Goal: Task Accomplishment & Management: Complete application form

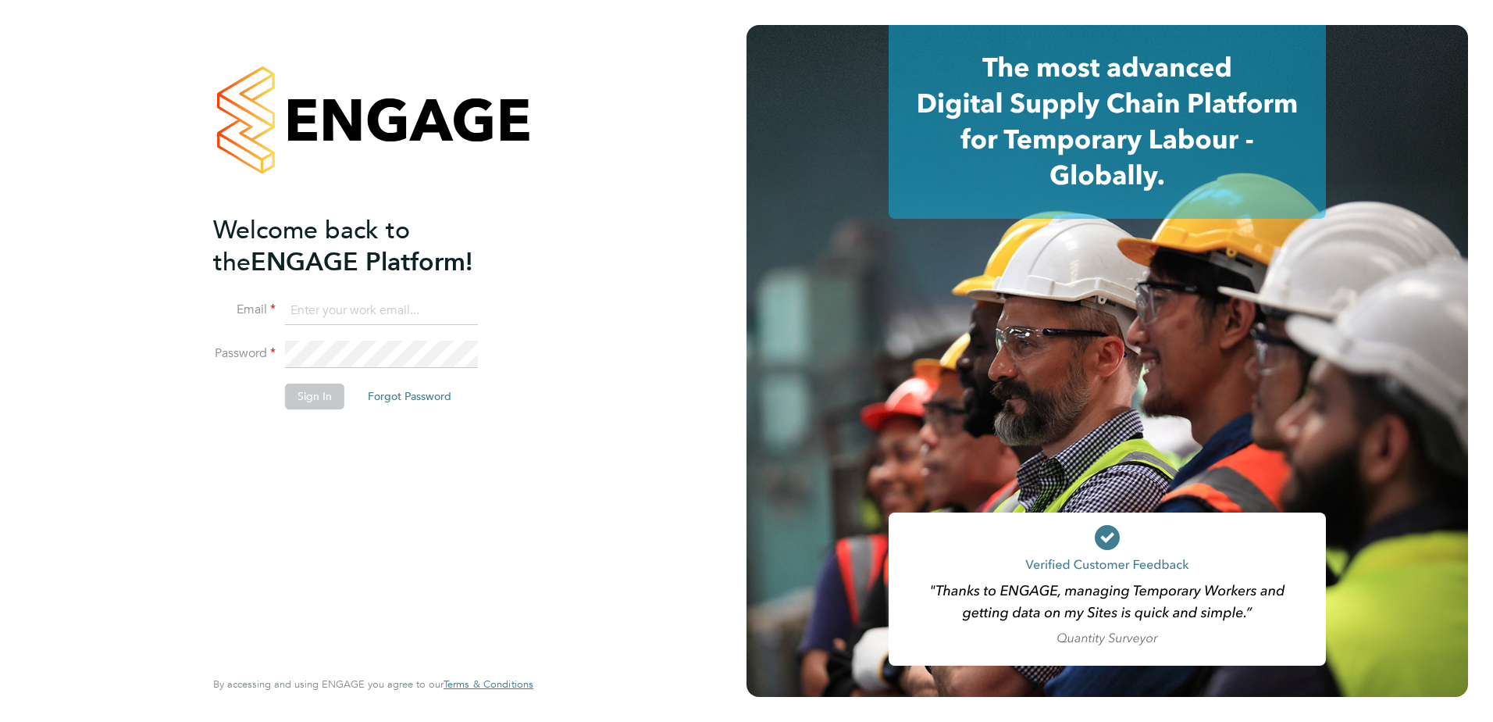
type input "[PERSON_NAME][EMAIL_ADDRESS][PERSON_NAME][DOMAIN_NAME]"
click at [344, 295] on ng-template "Welcome back to the ENGAGE Platform! Email [EMAIL_ADDRESS][PERSON_NAME][DOMAIN_…" at bounding box center [365, 319] width 305 height 211
click at [341, 387] on button "Sign In" at bounding box center [314, 396] width 59 height 25
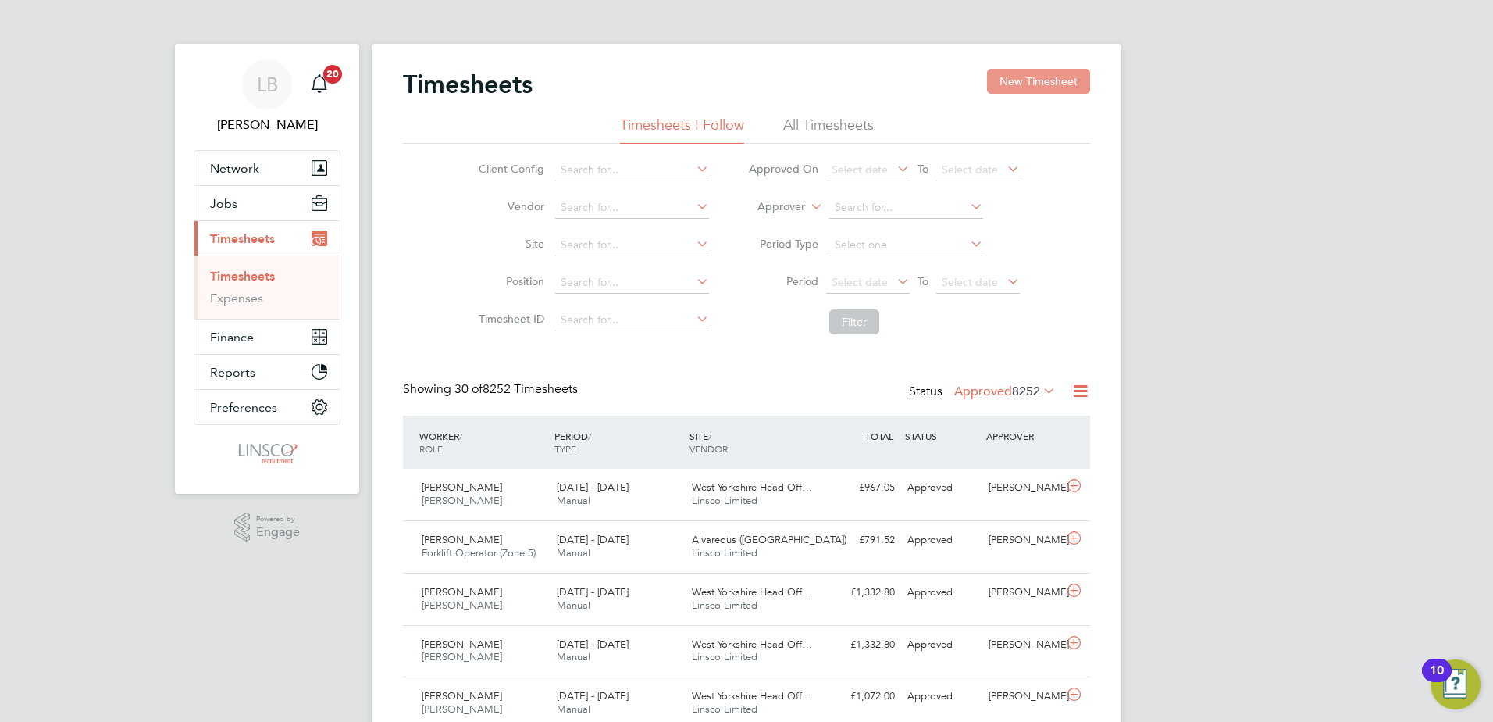
click at [1034, 84] on button "New Timesheet" at bounding box center [1038, 81] width 103 height 25
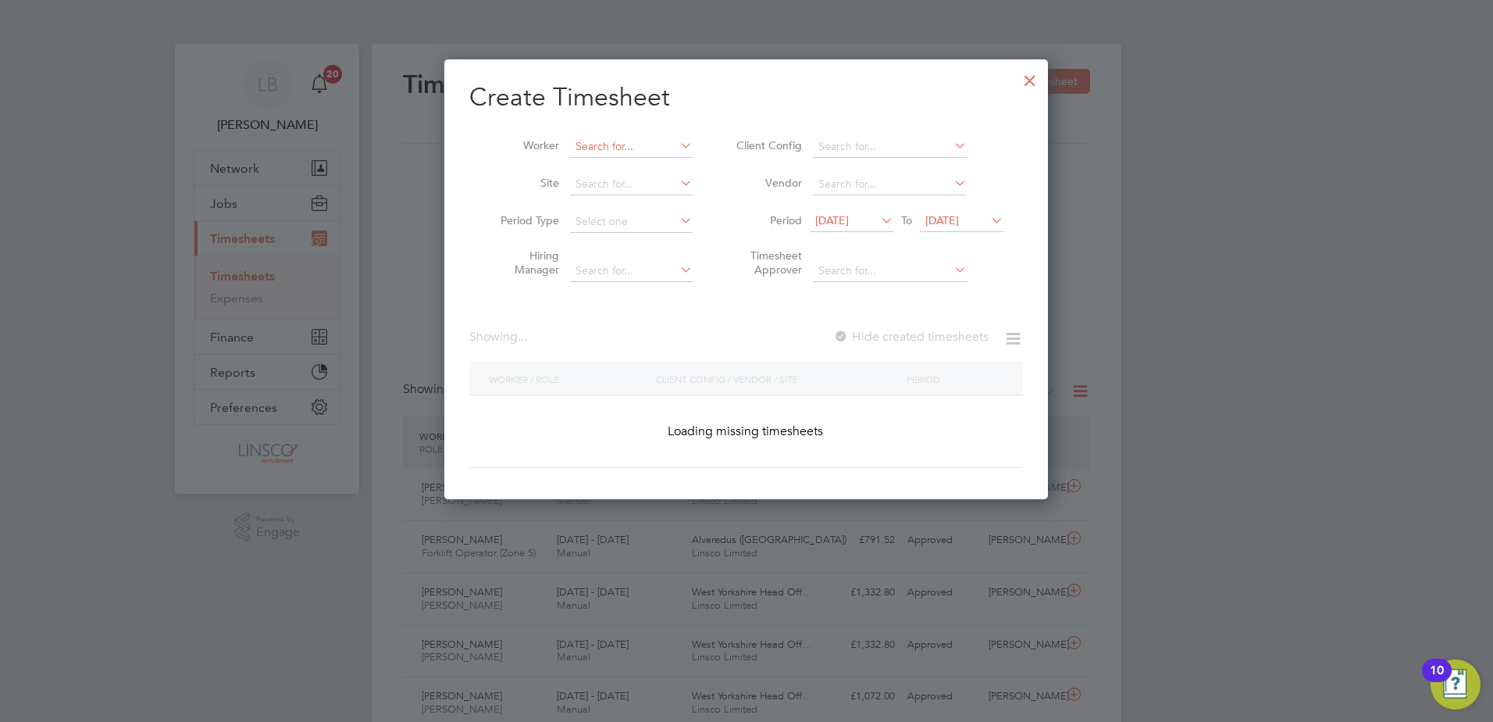
click at [608, 136] on input at bounding box center [631, 147] width 123 height 22
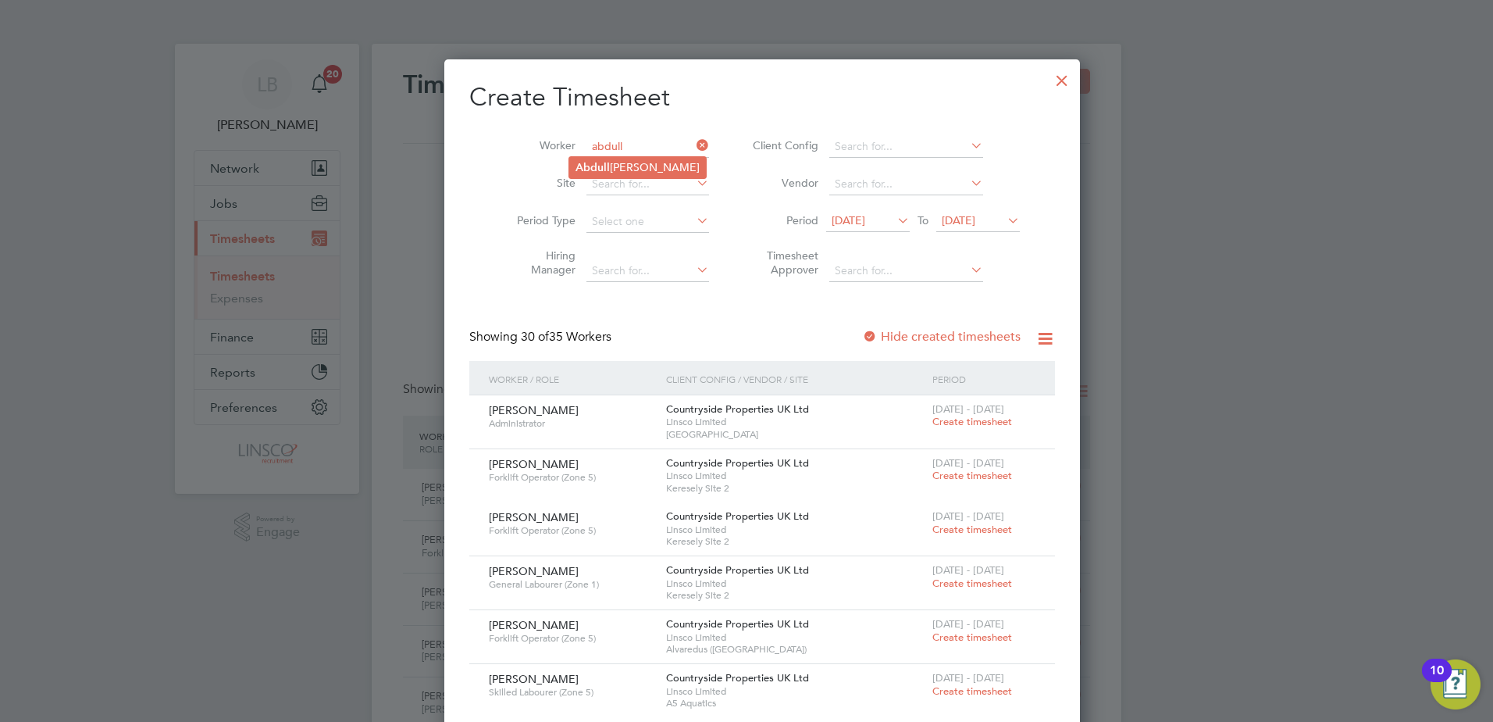
click at [621, 161] on li "[PERSON_NAME]" at bounding box center [637, 167] width 137 height 21
type input "[PERSON_NAME]"
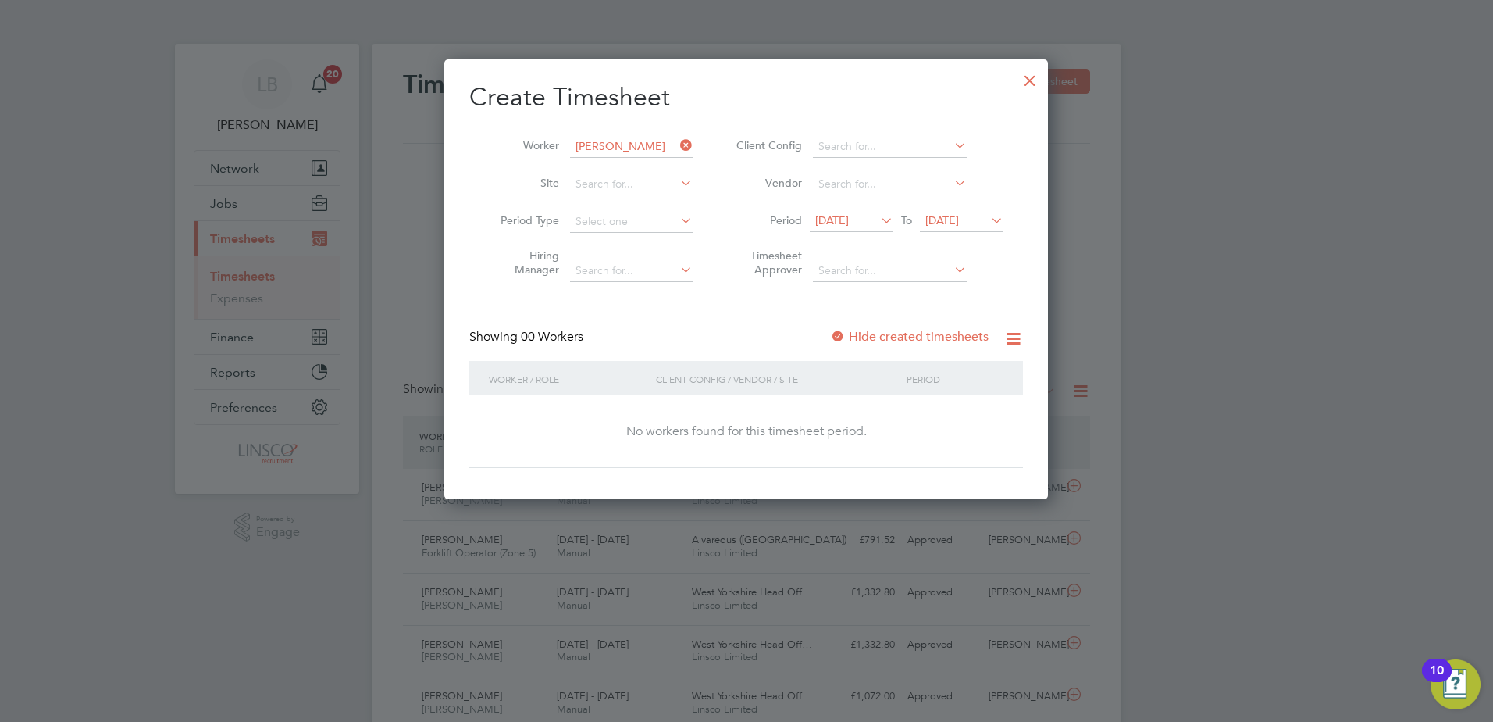
click at [821, 214] on span "[DATE]" at bounding box center [832, 220] width 34 height 14
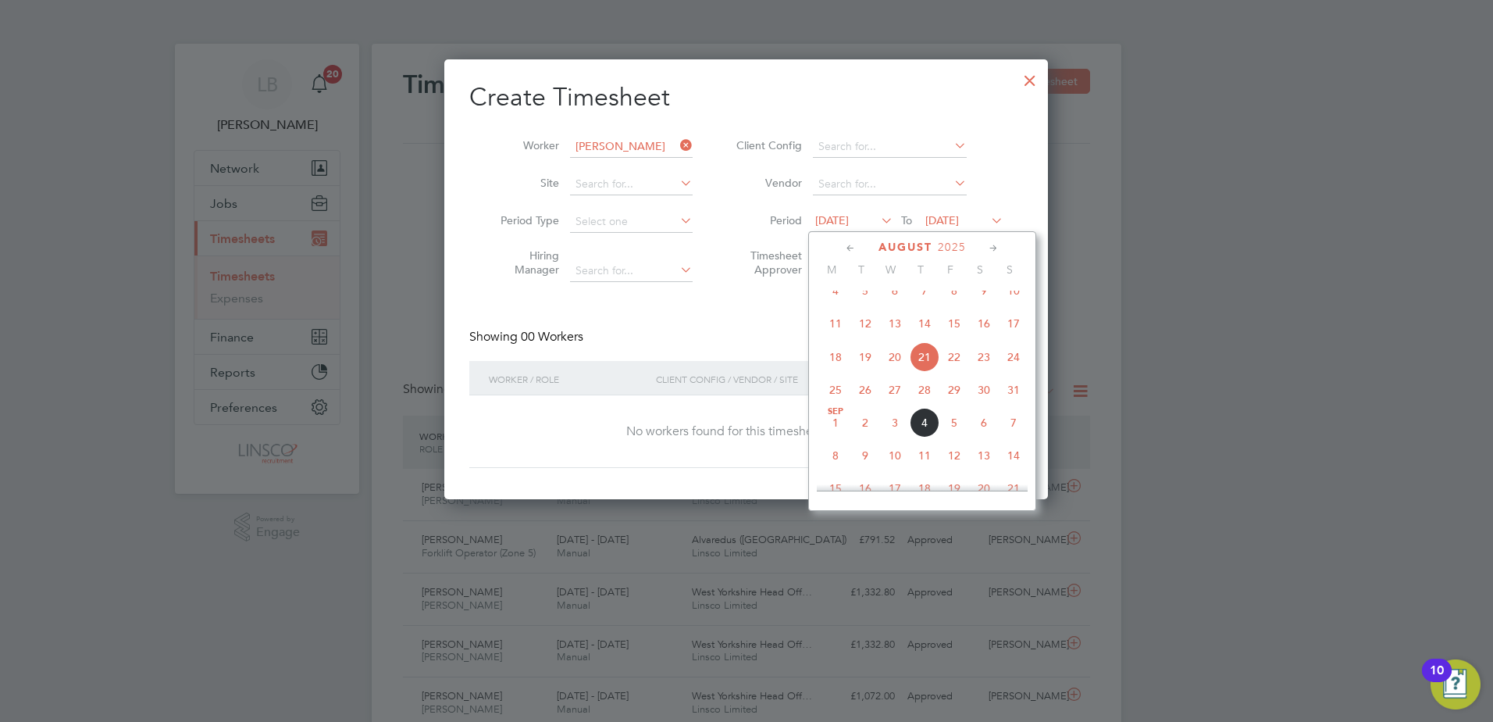
click at [836, 337] on span "11" at bounding box center [836, 324] width 30 height 30
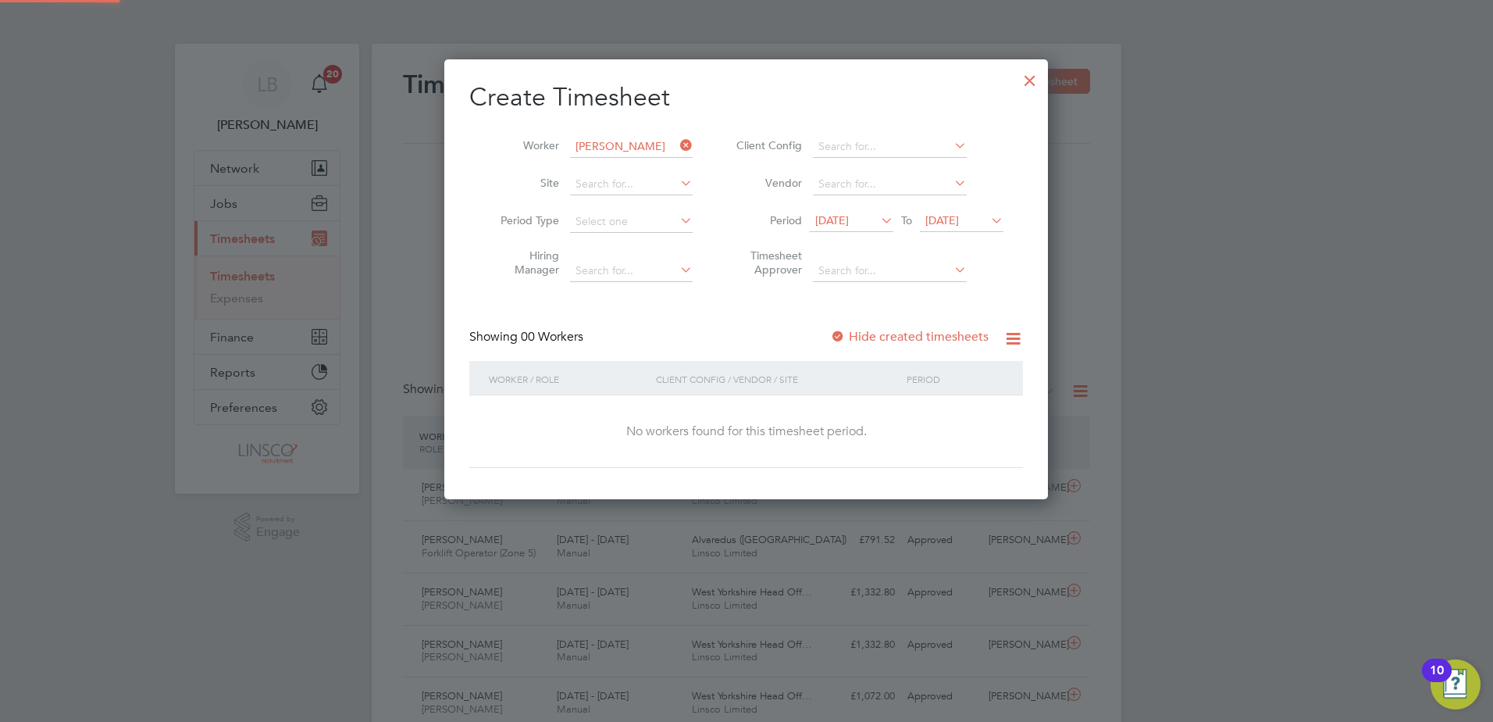
click at [932, 223] on span "[DATE]" at bounding box center [943, 220] width 34 height 14
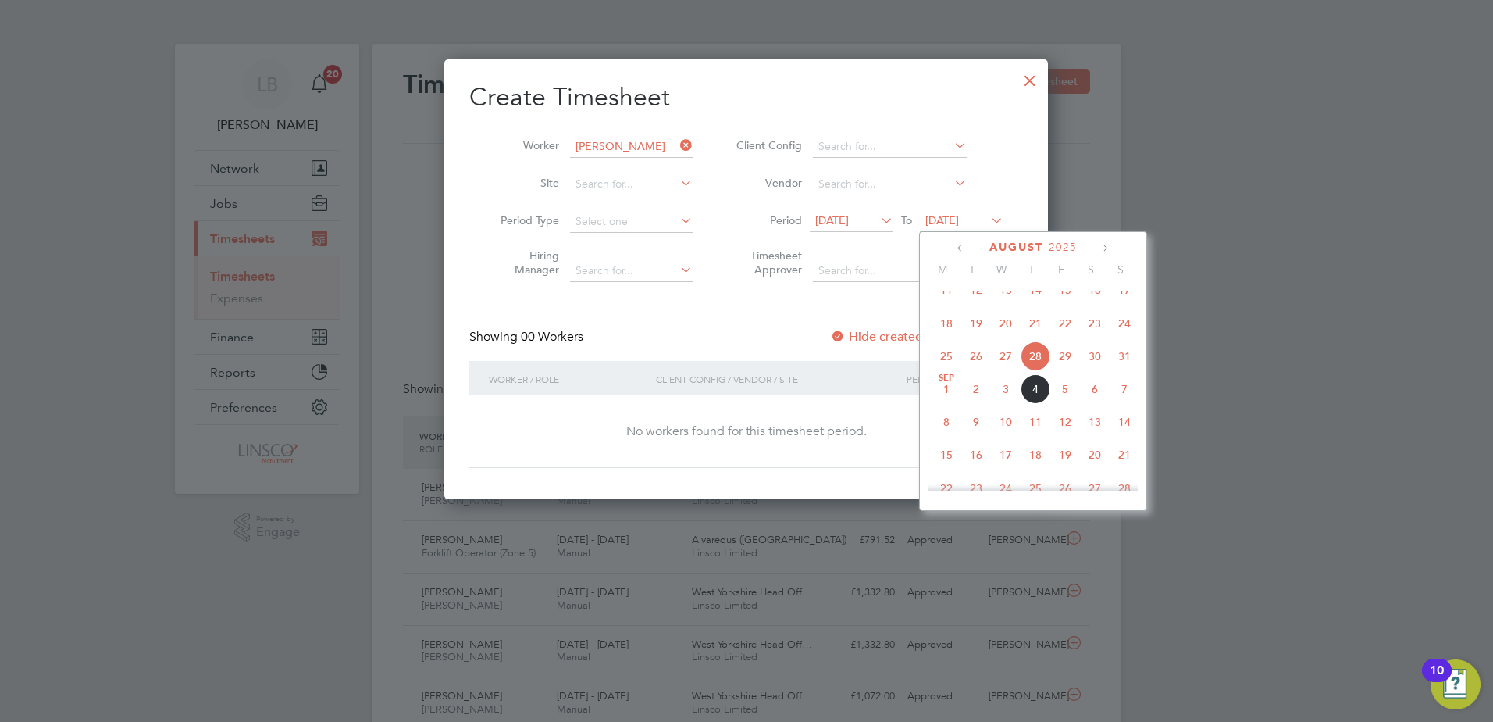
click at [1123, 338] on span "24" at bounding box center [1125, 324] width 30 height 30
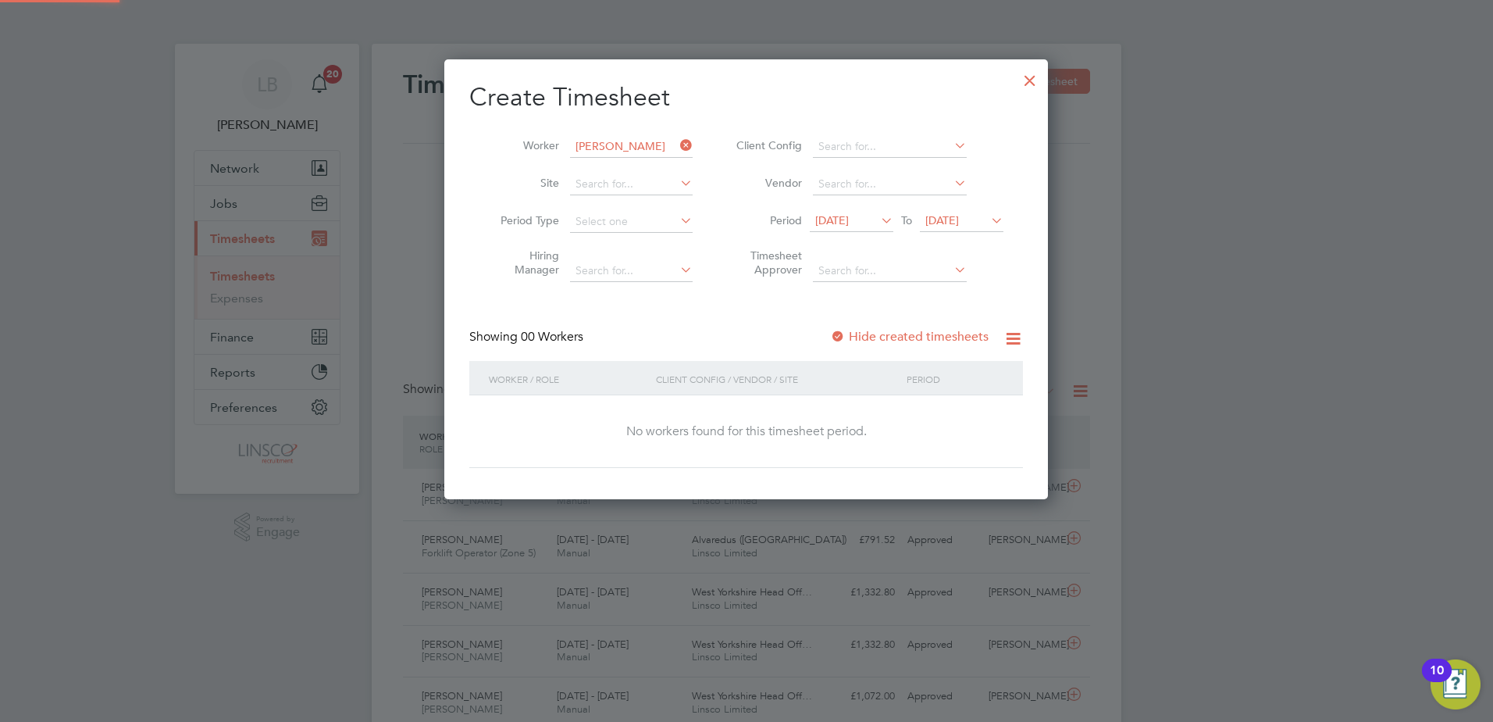
click at [946, 346] on div "Showing 00 Workers Hide created timesheets" at bounding box center [746, 345] width 554 height 32
click at [937, 334] on label "Hide created timesheets" at bounding box center [909, 337] width 159 height 16
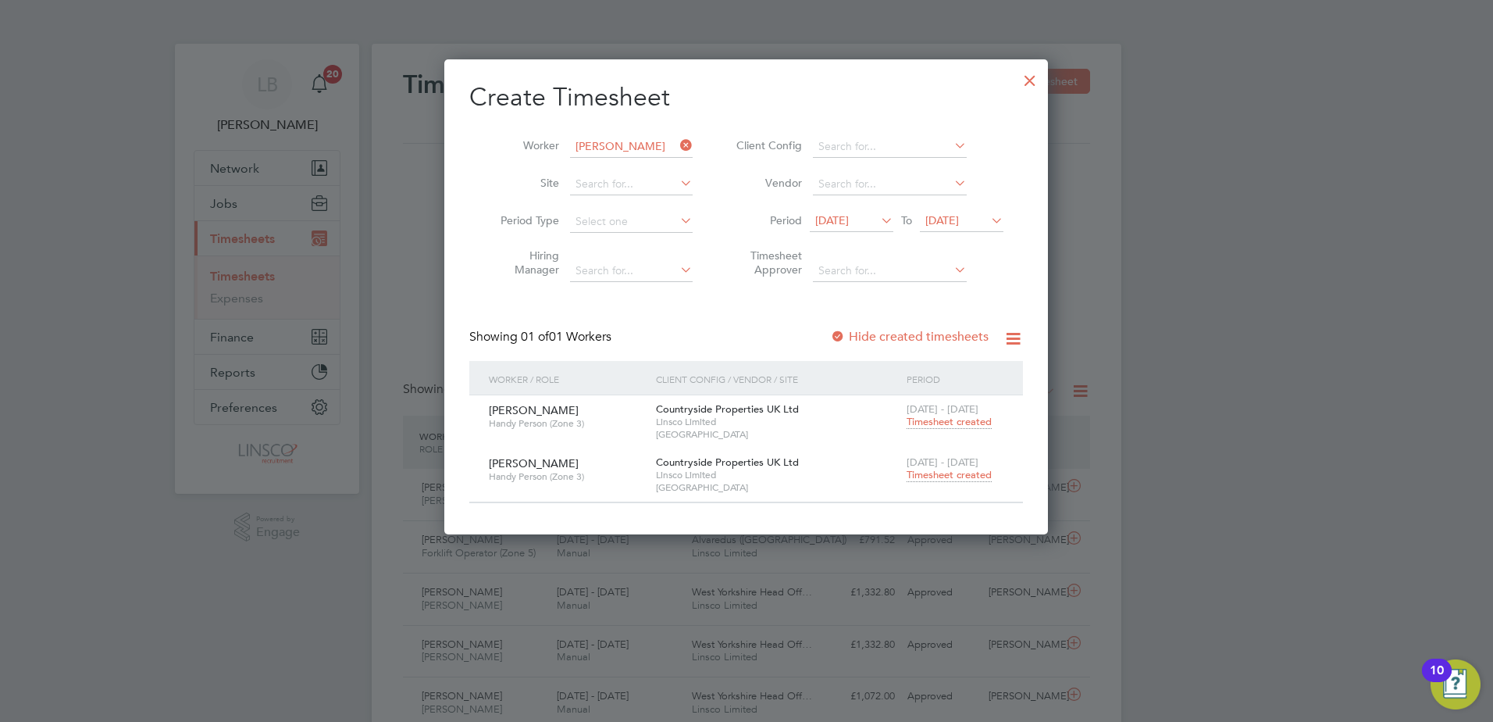
click at [939, 477] on span "Timesheet created" at bounding box center [949, 475] width 85 height 14
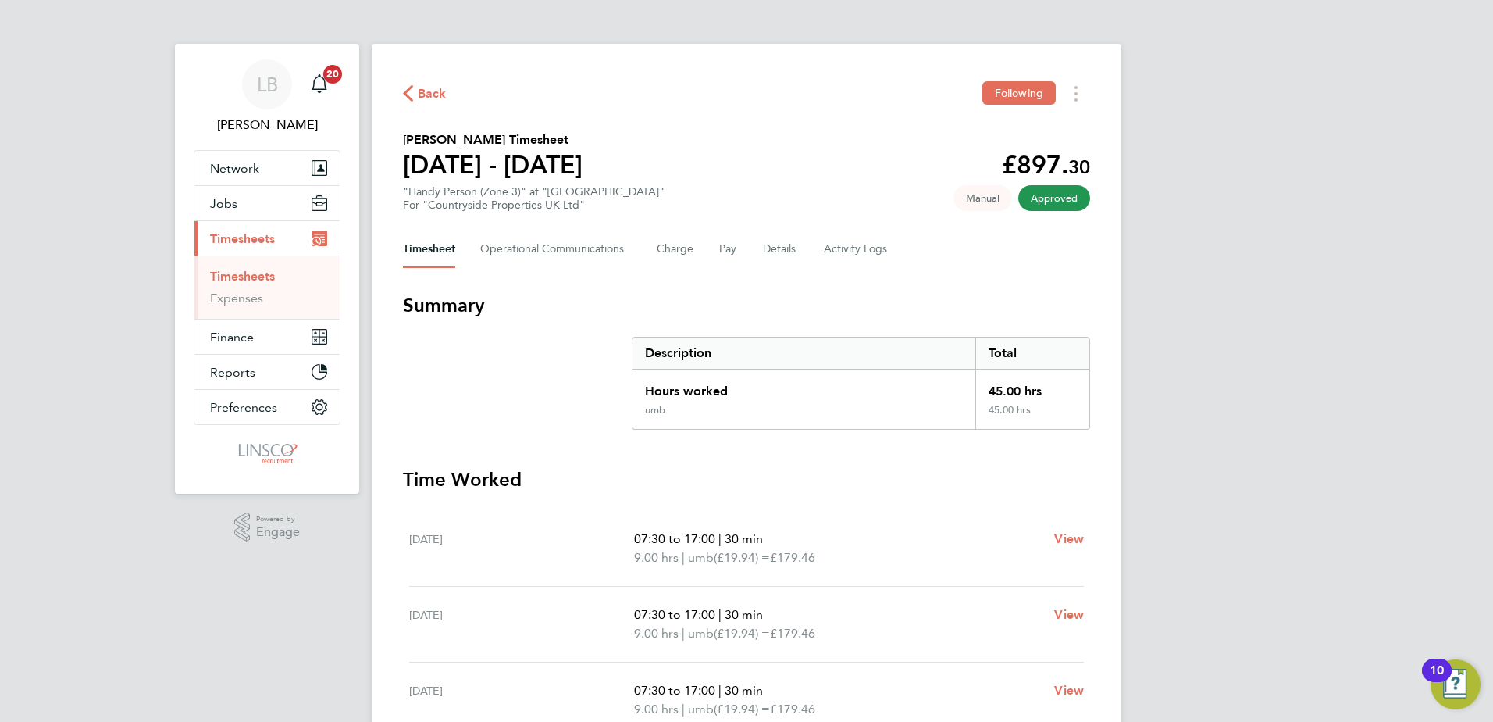
click at [412, 84] on button "Back" at bounding box center [425, 94] width 44 height 20
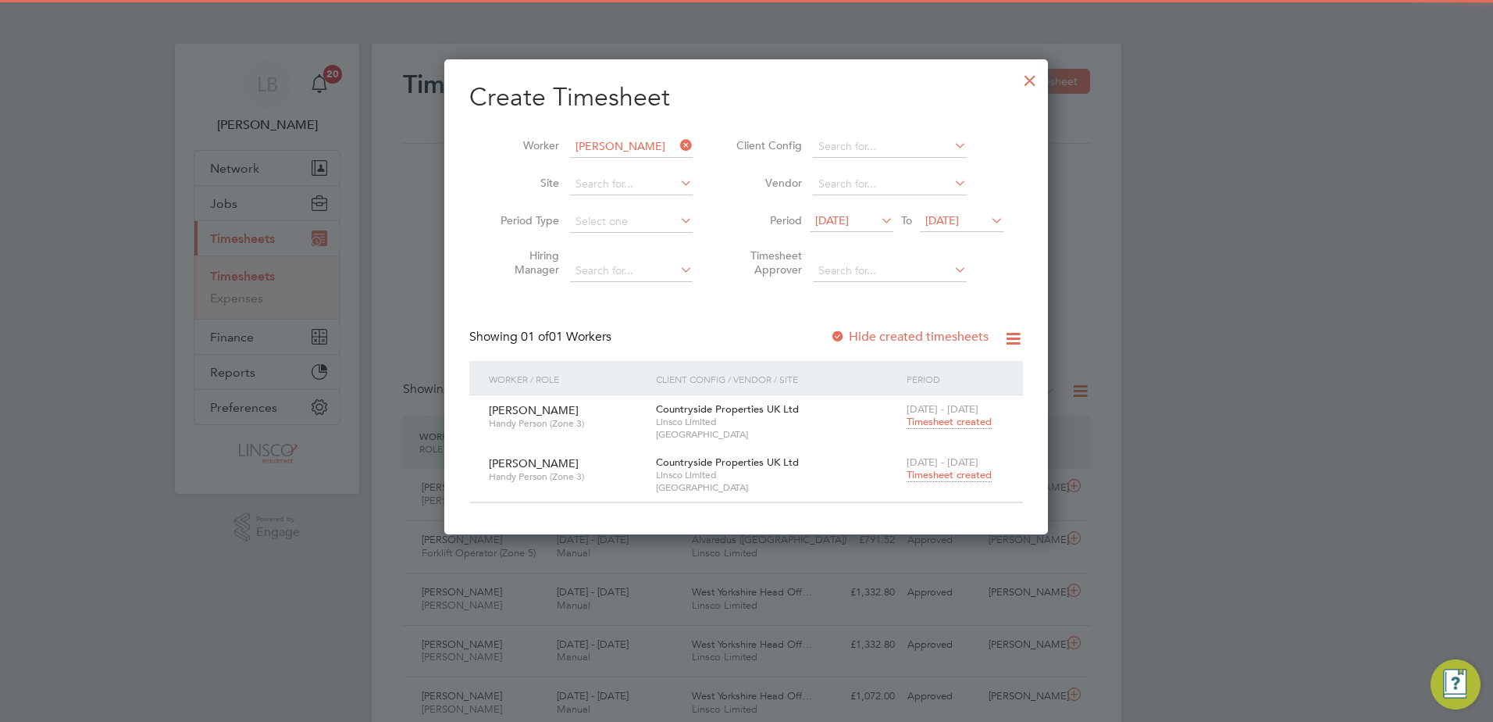
click at [941, 426] on span "Timesheet created" at bounding box center [949, 422] width 85 height 14
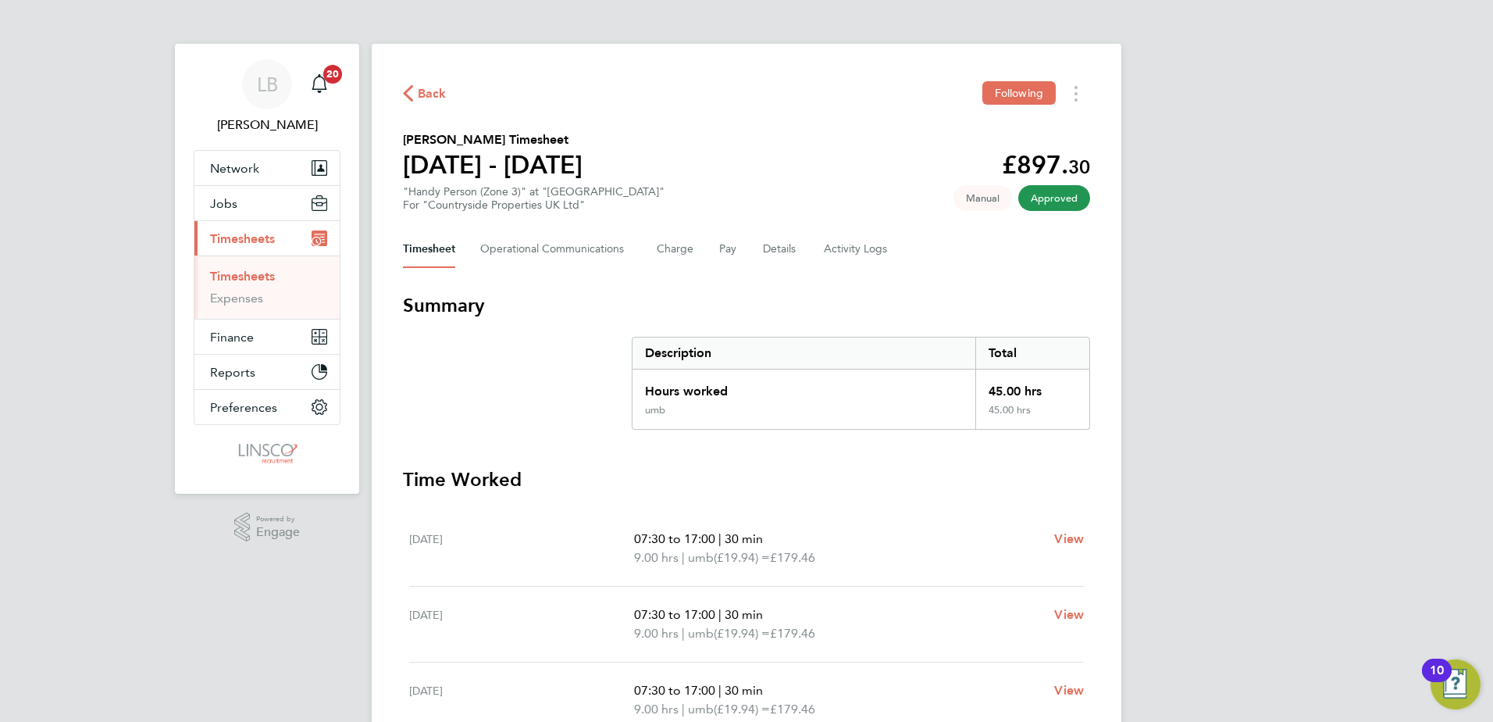
click at [416, 77] on div "Back Following [PERSON_NAME] Timesheet [DATE] - [DATE] £897. 30 "Handy Person (…" at bounding box center [747, 580] width 750 height 1072
click at [426, 84] on button "Back" at bounding box center [425, 94] width 44 height 20
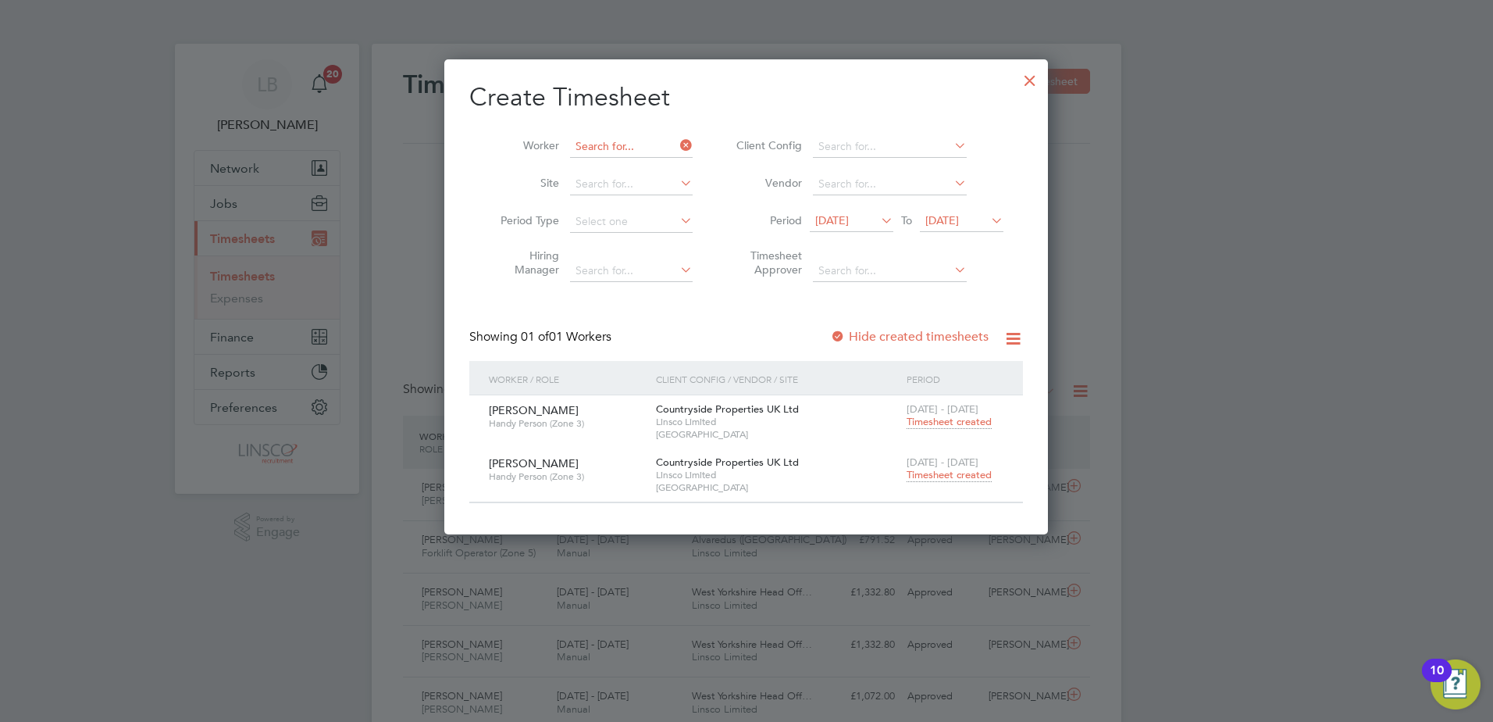
click at [670, 141] on input at bounding box center [631, 147] width 123 height 22
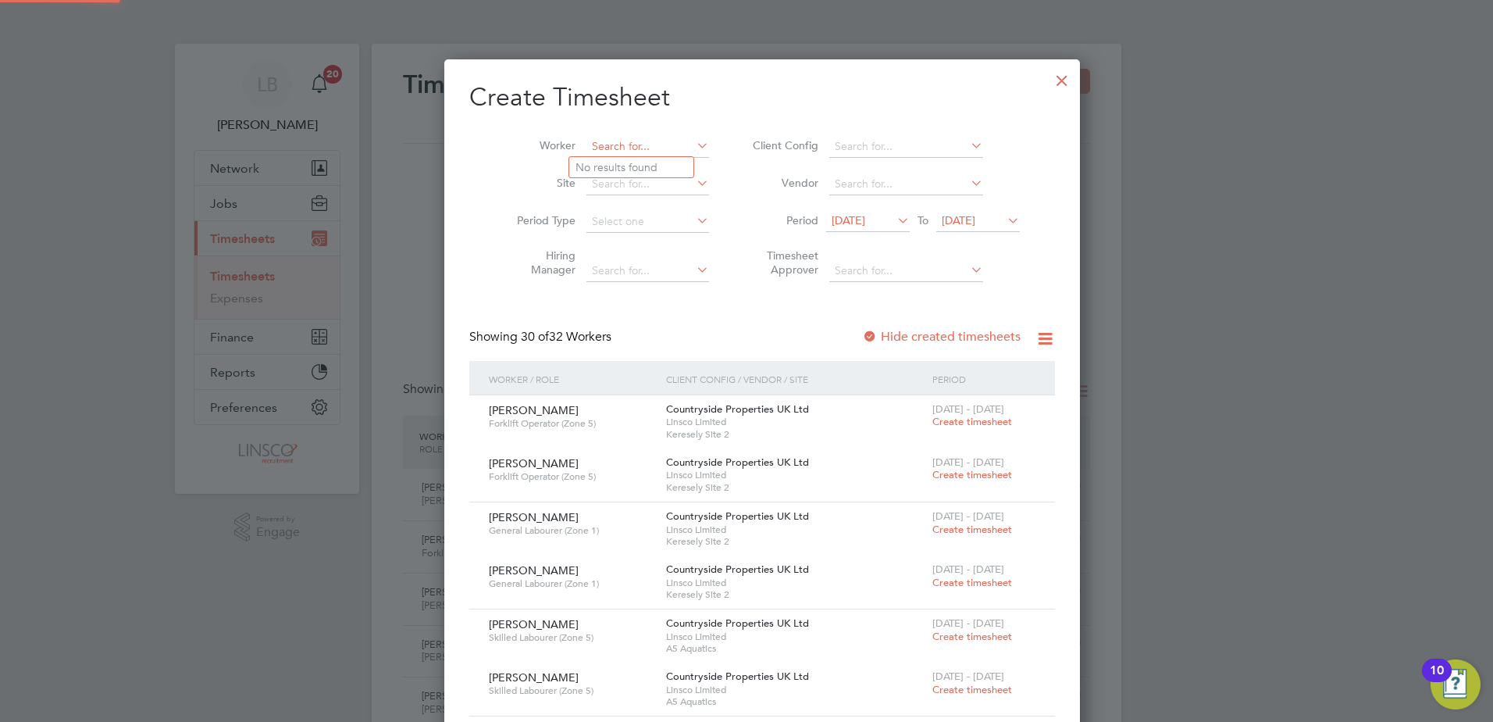
scroll to position [2887, 605]
click at [649, 159] on li "[PERSON_NAME]" at bounding box center [667, 167] width 197 height 21
type input "[PERSON_NAME]"
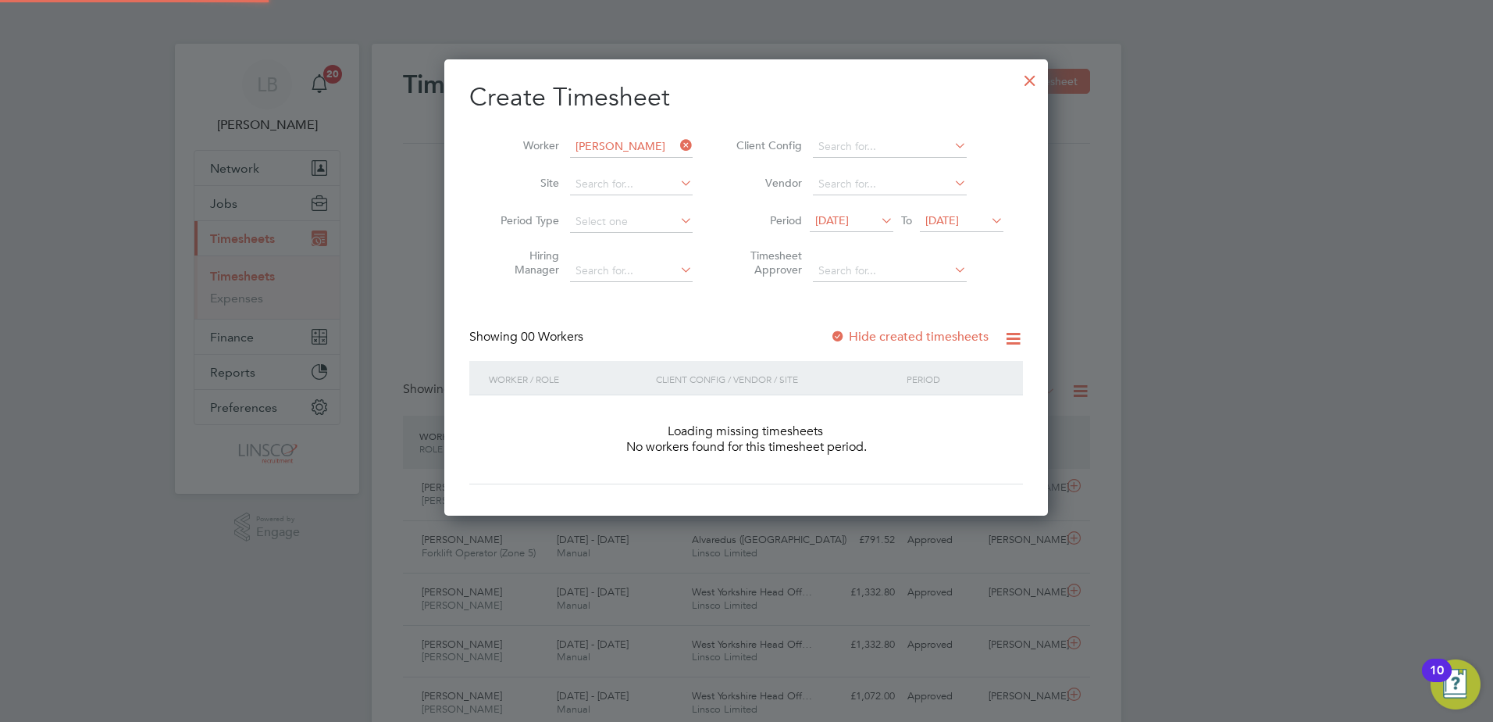
scroll to position [441, 605]
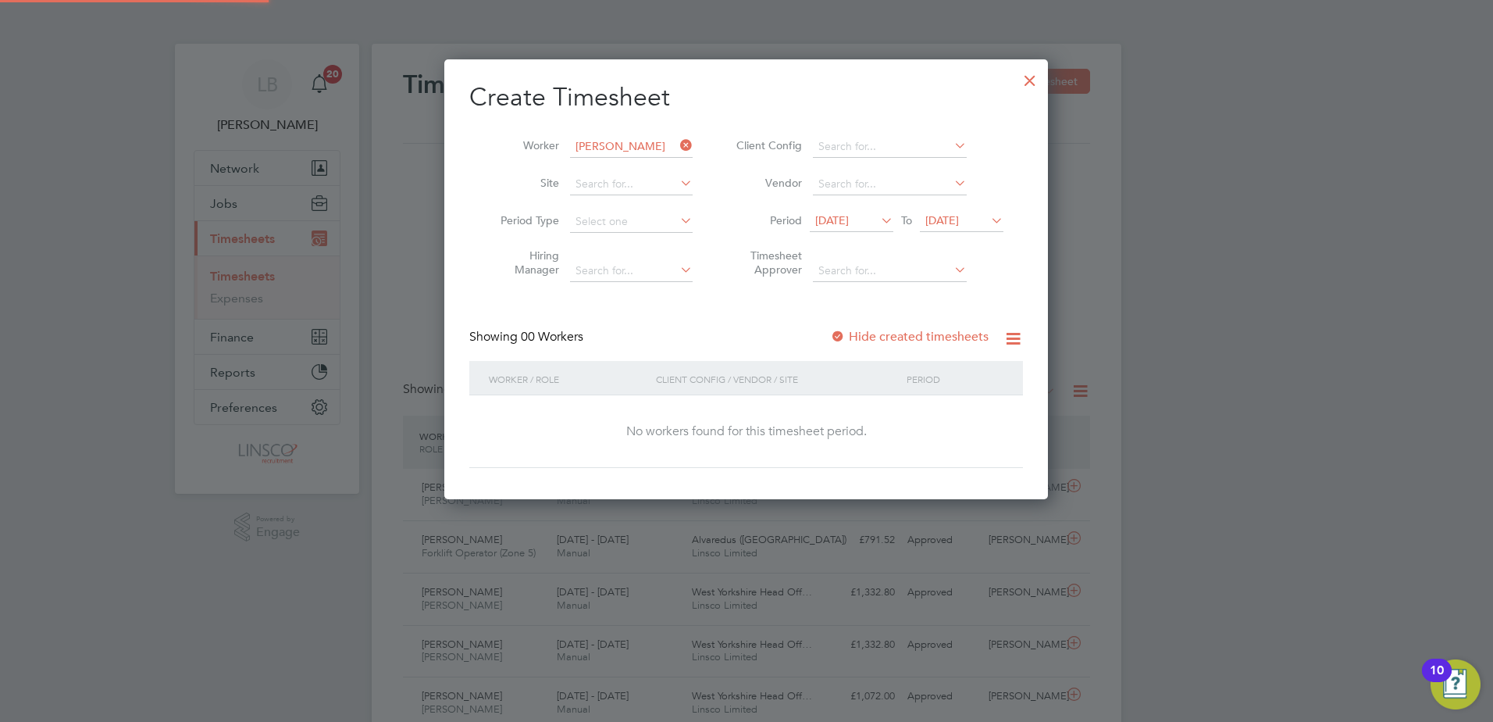
click at [833, 224] on span "[DATE]" at bounding box center [832, 220] width 34 height 14
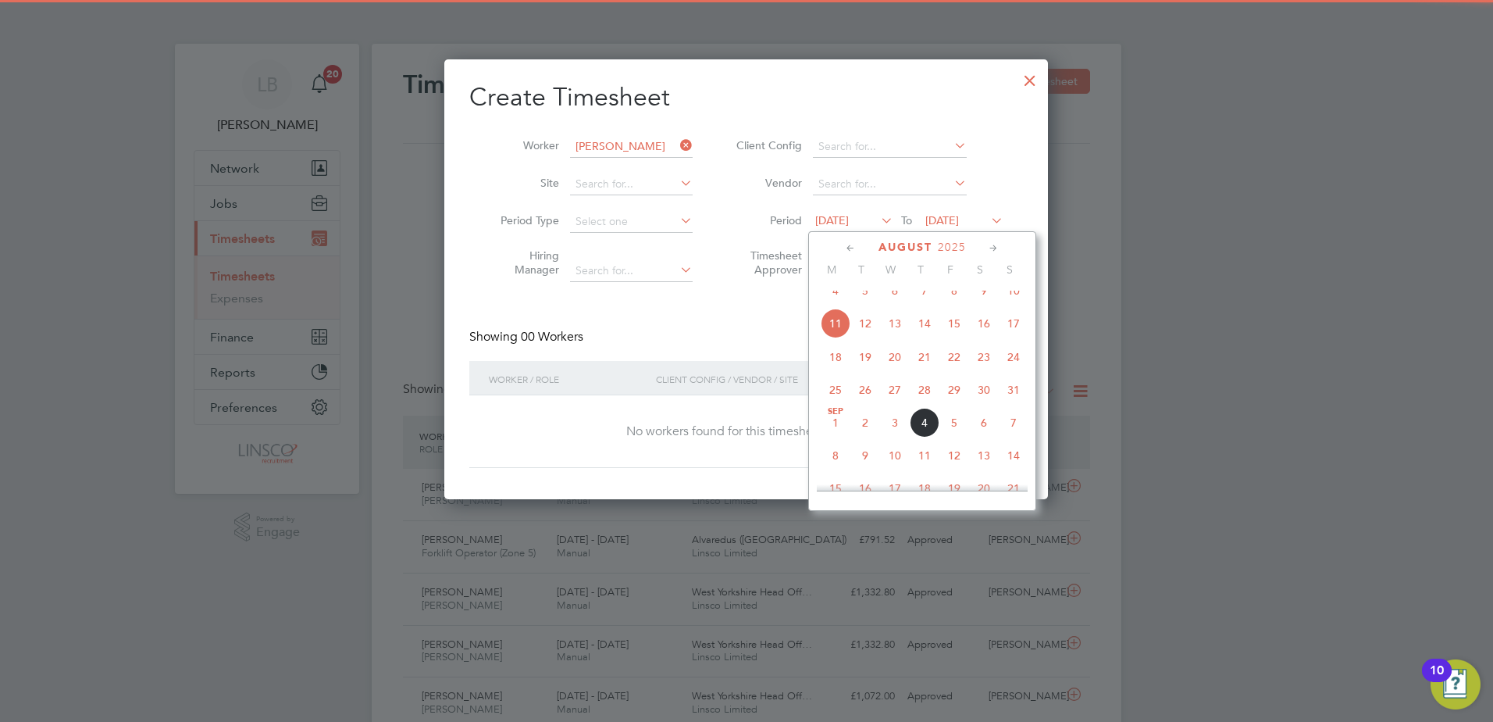
scroll to position [541, 0]
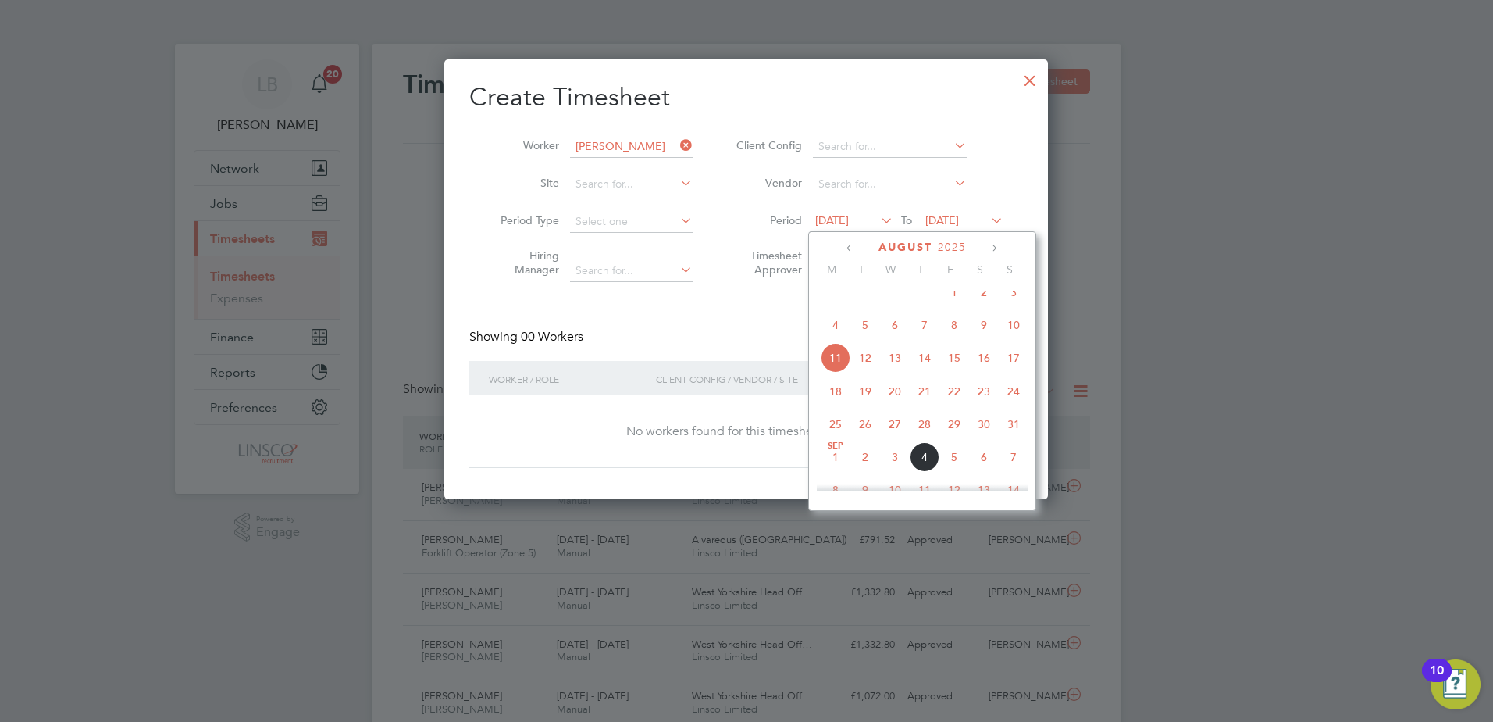
click at [829, 394] on span "18" at bounding box center [836, 391] width 30 height 30
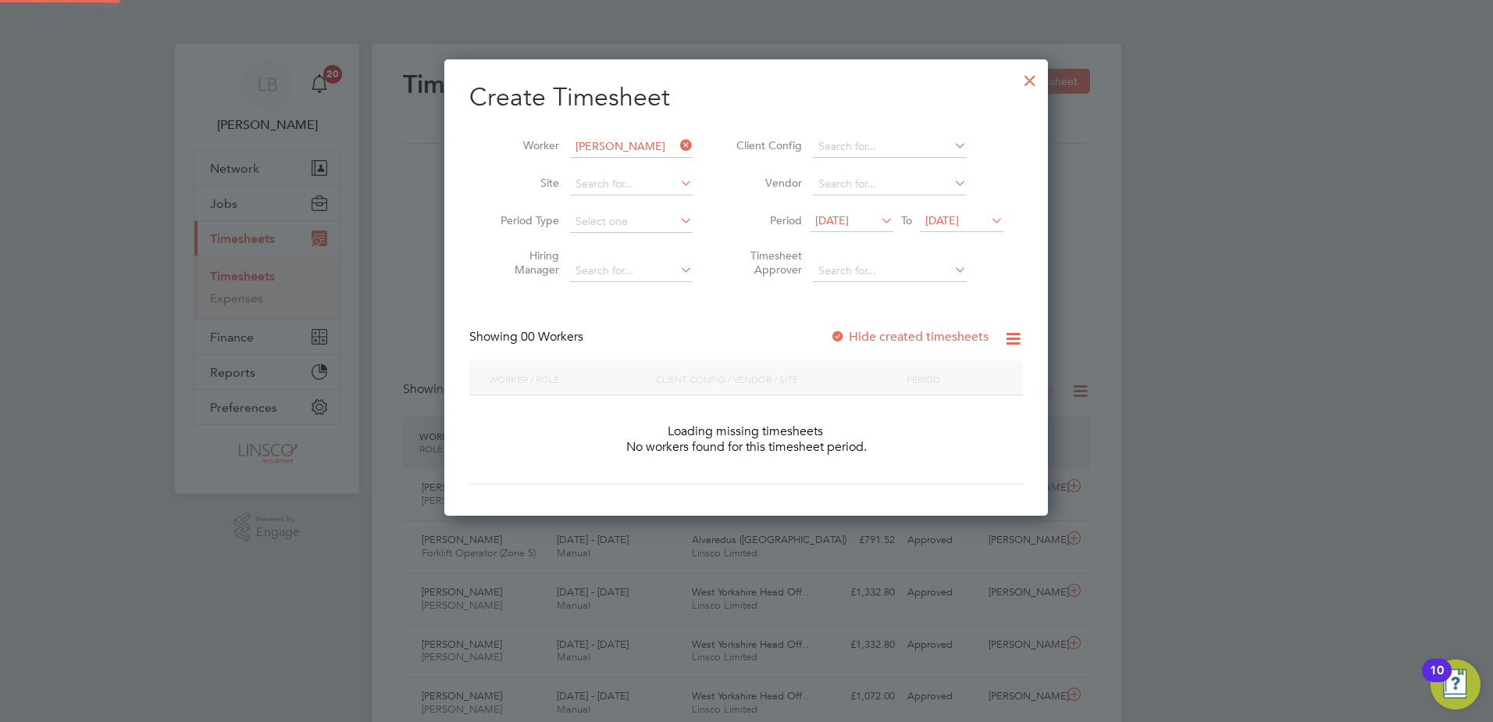
scroll to position [441, 605]
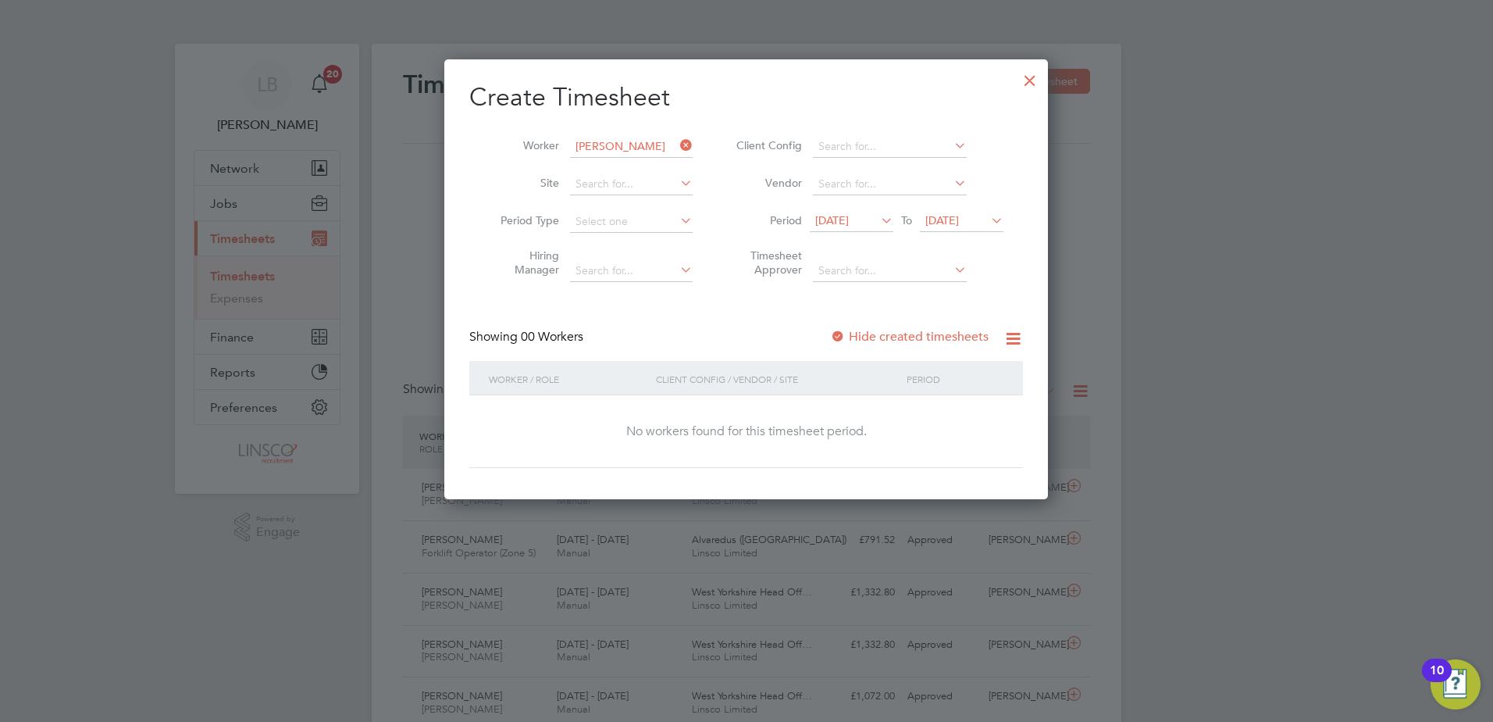
click at [886, 320] on div "Create Timesheet Worker [PERSON_NAME] Site Period Type Hiring Manager Client Co…" at bounding box center [746, 274] width 554 height 387
click at [894, 341] on label "Hide created timesheets" at bounding box center [909, 337] width 159 height 16
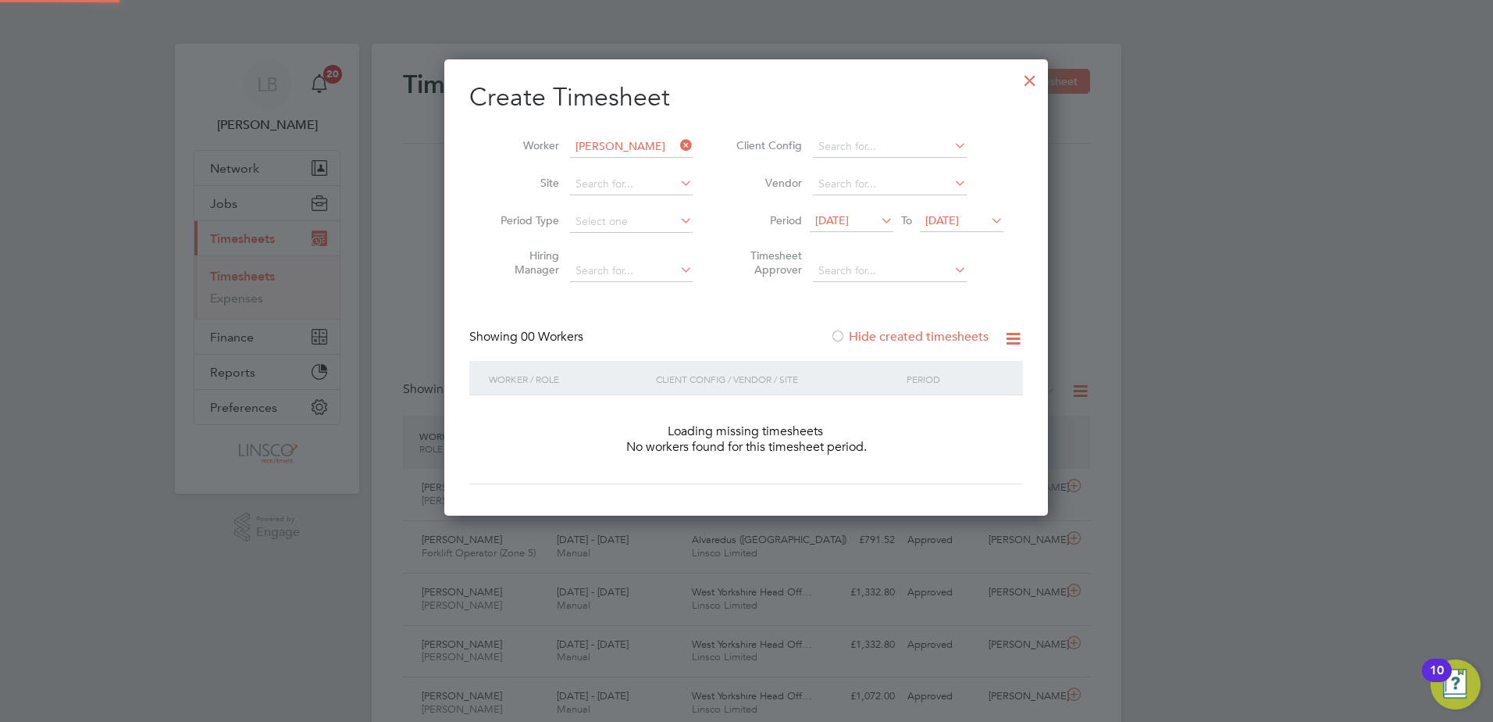
click at [894, 341] on label "Hide created timesheets" at bounding box center [909, 337] width 159 height 16
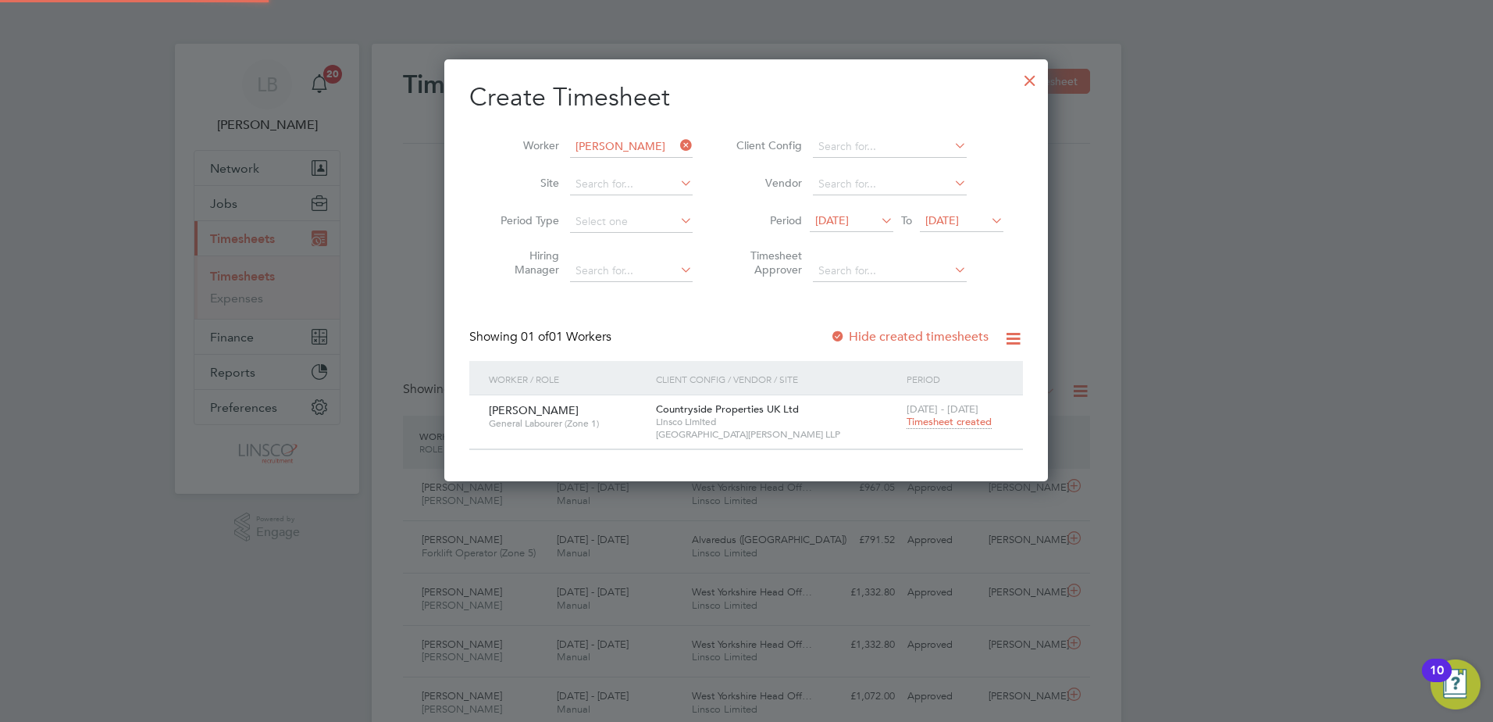
scroll to position [421, 605]
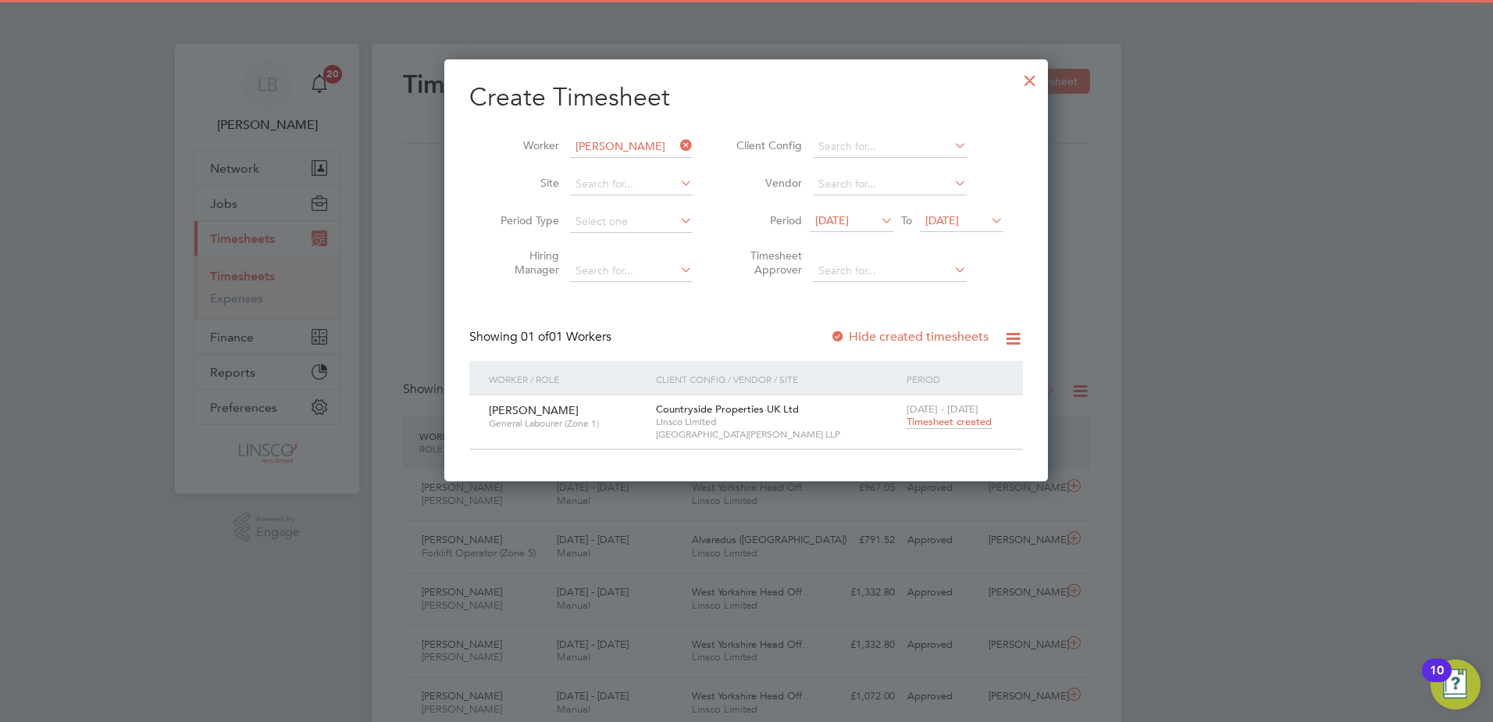
click at [941, 426] on span "Timesheet created" at bounding box center [949, 422] width 85 height 14
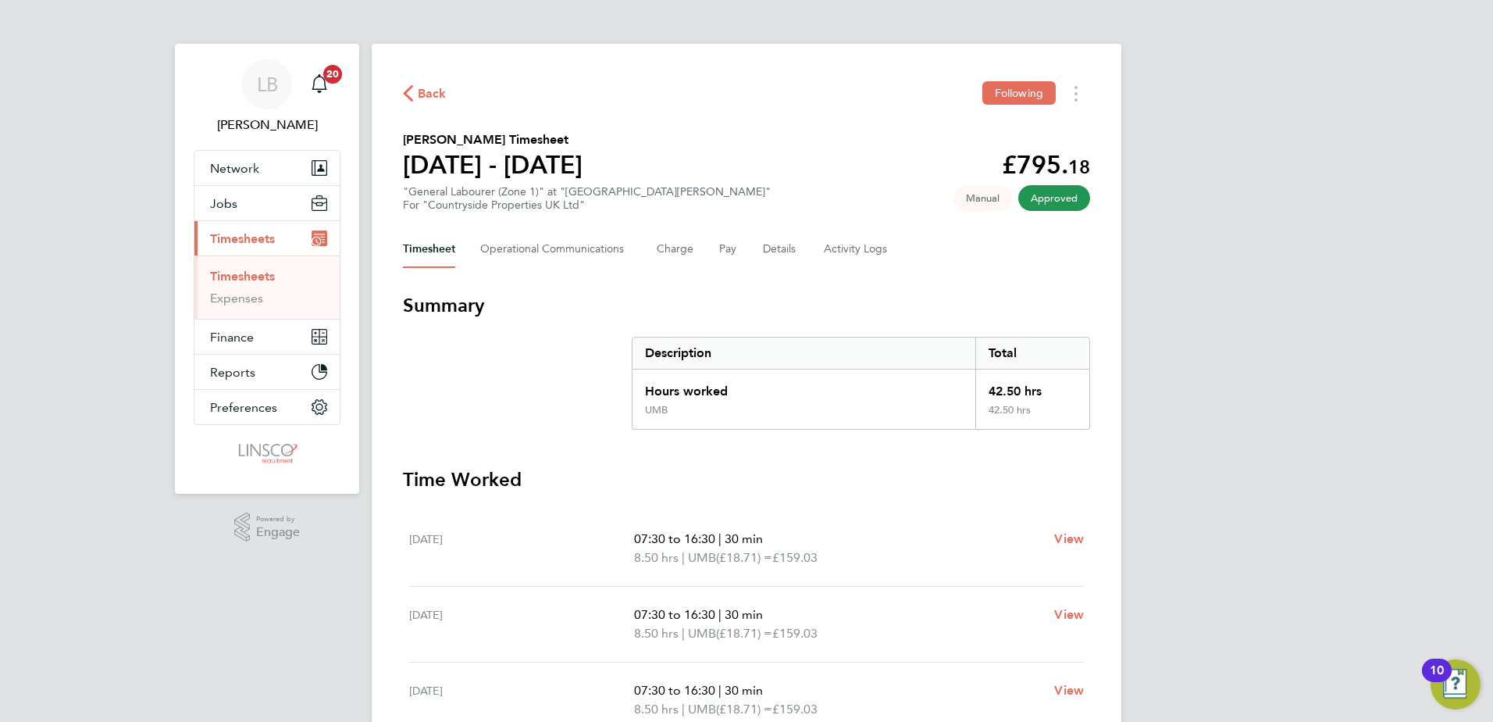
click at [423, 90] on span "Back" at bounding box center [432, 93] width 29 height 19
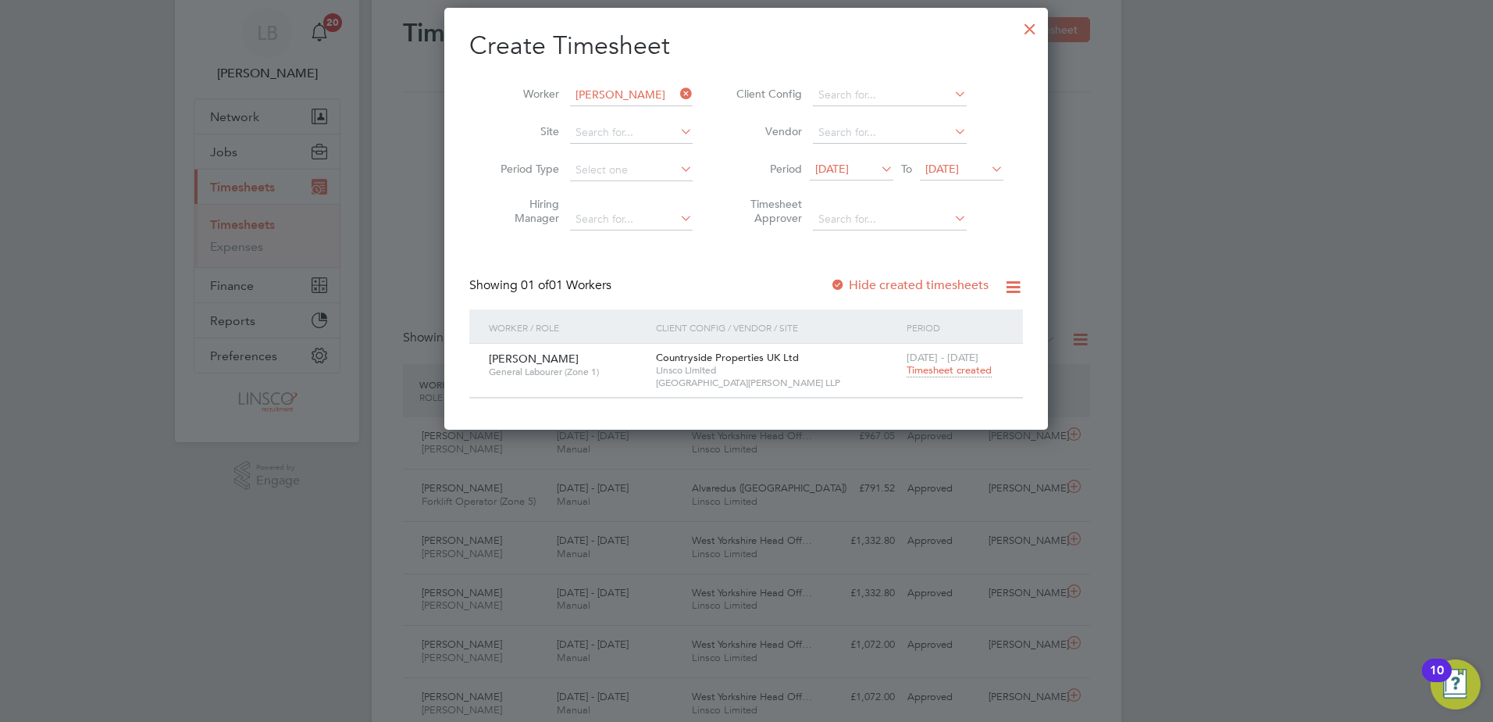
scroll to position [78, 0]
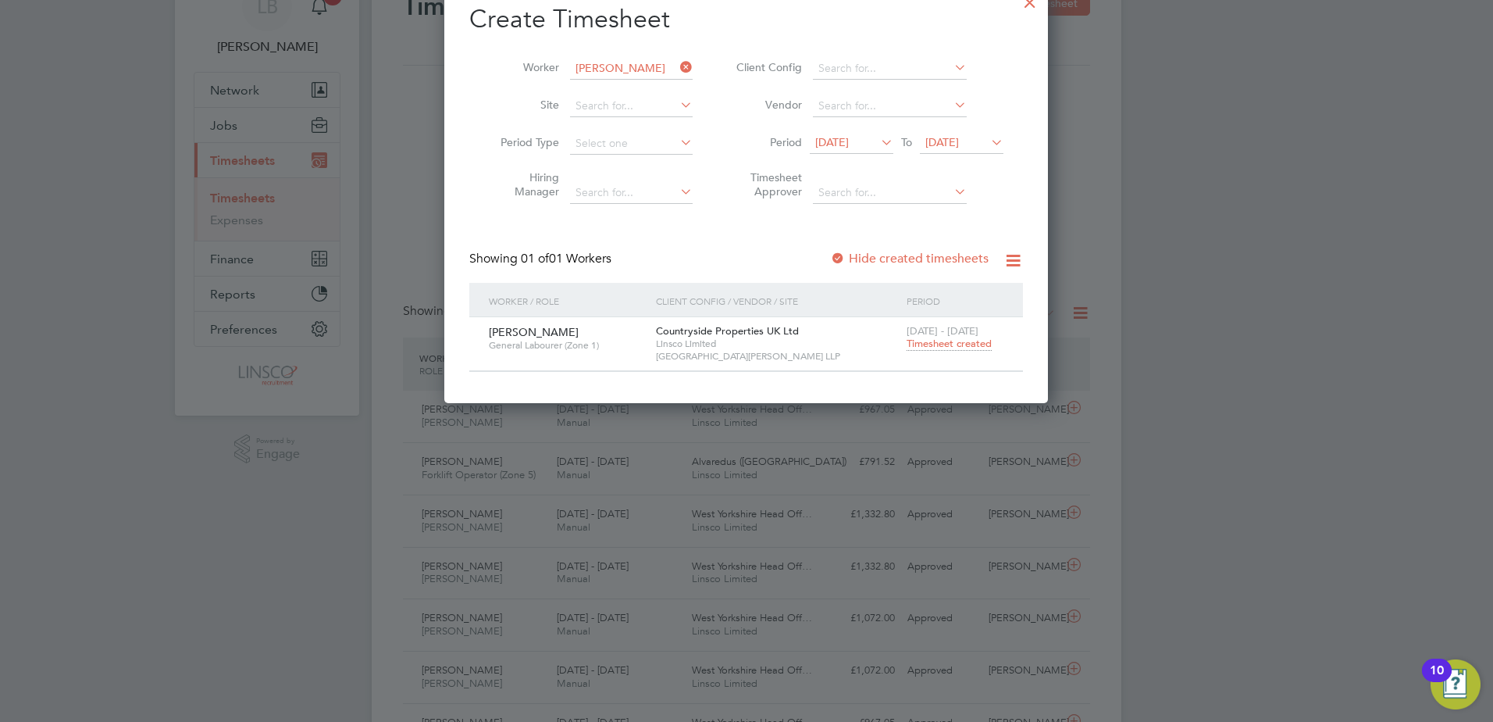
click at [664, 59] on input "[PERSON_NAME]" at bounding box center [631, 69] width 123 height 22
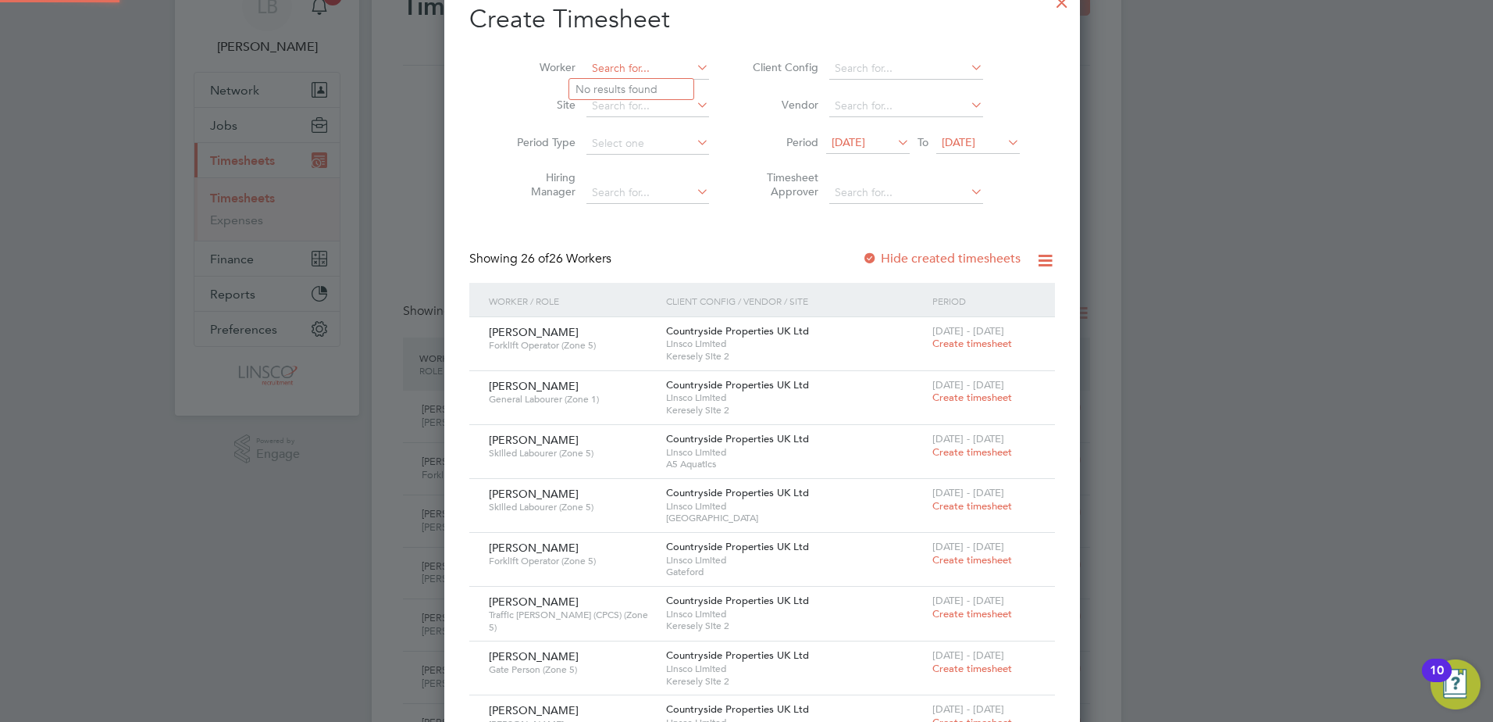
scroll to position [1879, 605]
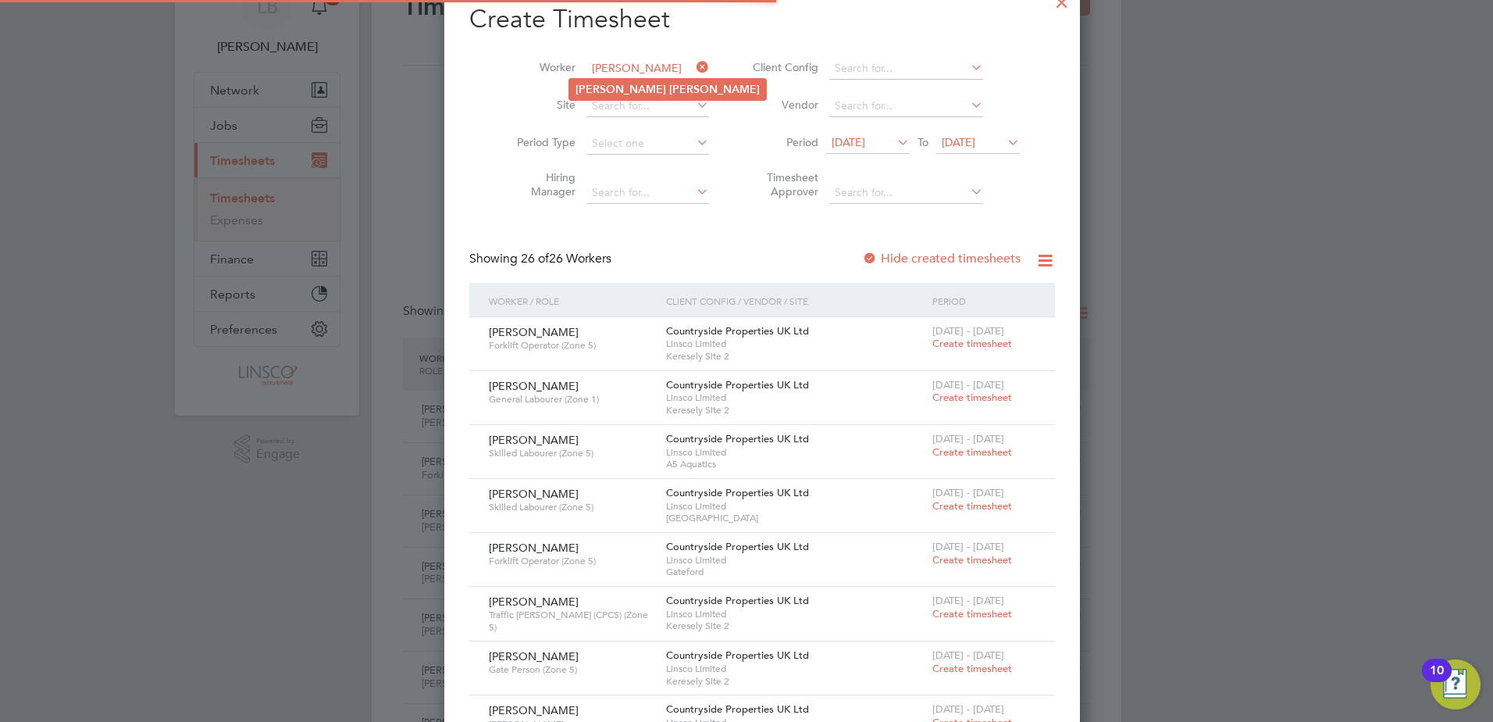
click at [669, 95] on b "[PERSON_NAME]" at bounding box center [714, 89] width 91 height 13
type input "[PERSON_NAME]"
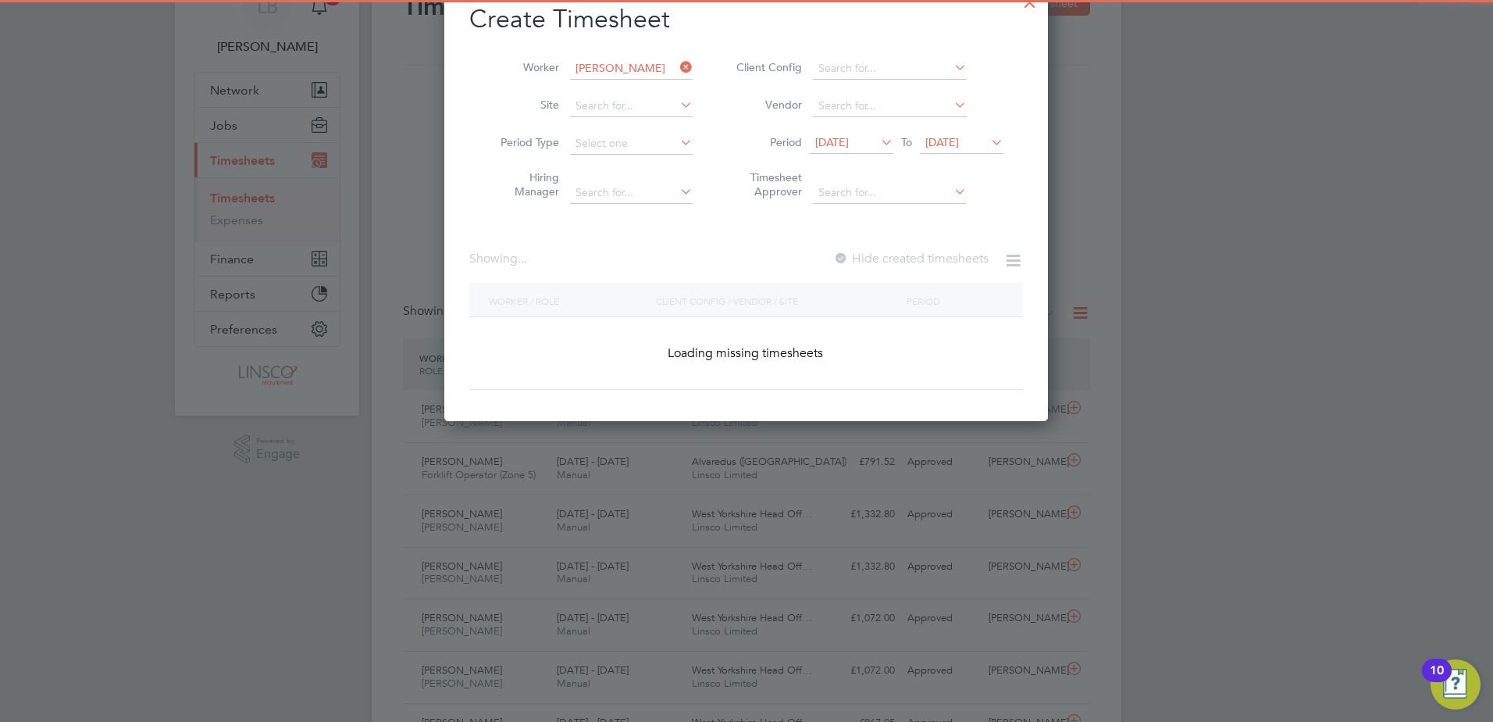
scroll to position [421, 605]
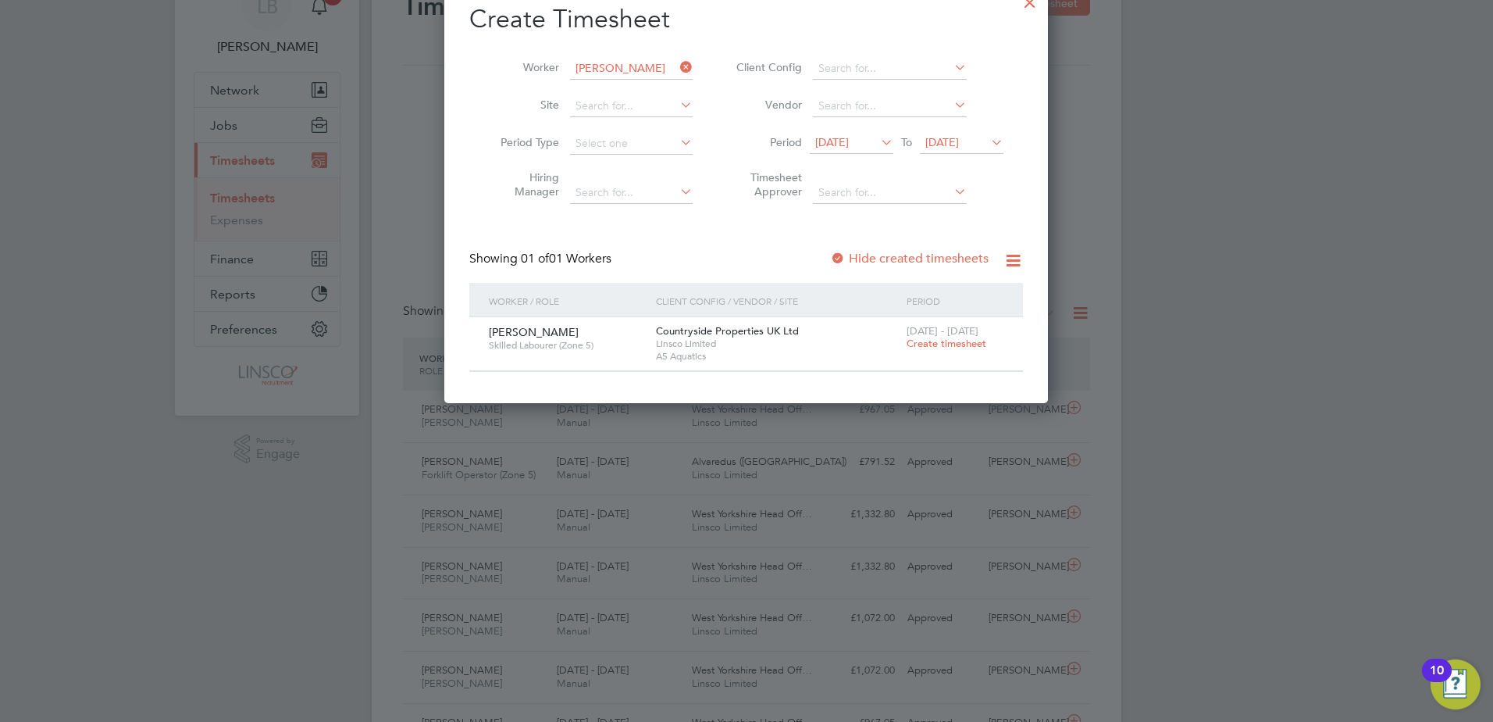
click at [830, 147] on span "[DATE]" at bounding box center [832, 142] width 34 height 14
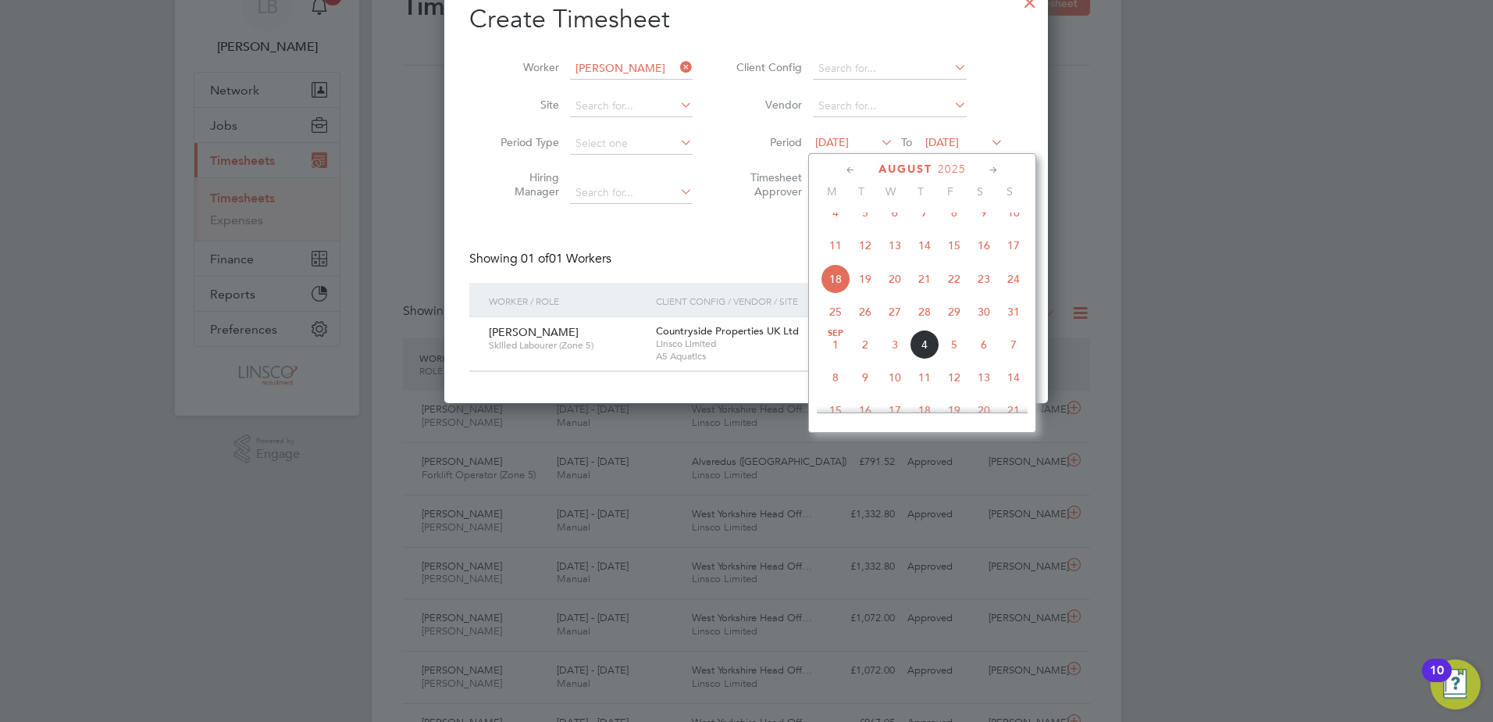
click at [835, 326] on span "25" at bounding box center [836, 312] width 30 height 30
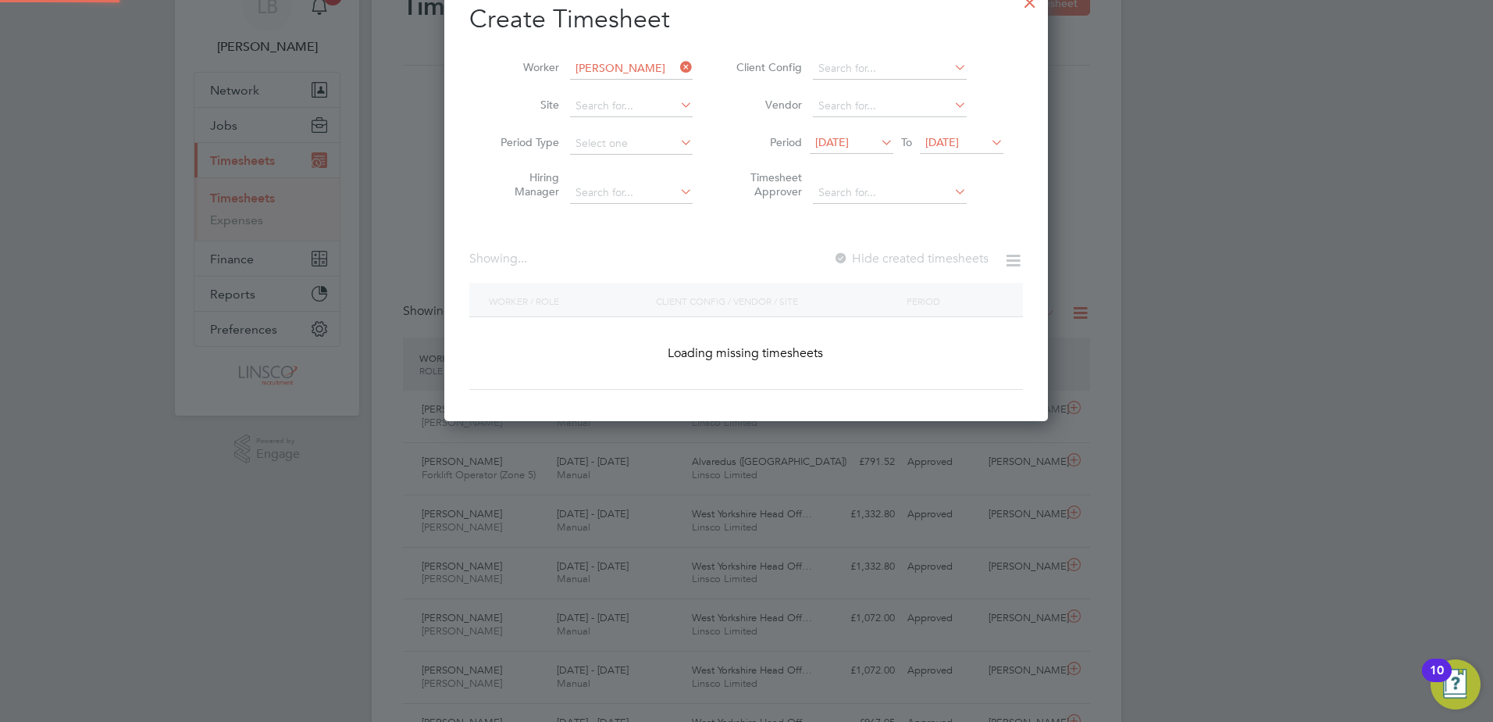
scroll to position [421, 605]
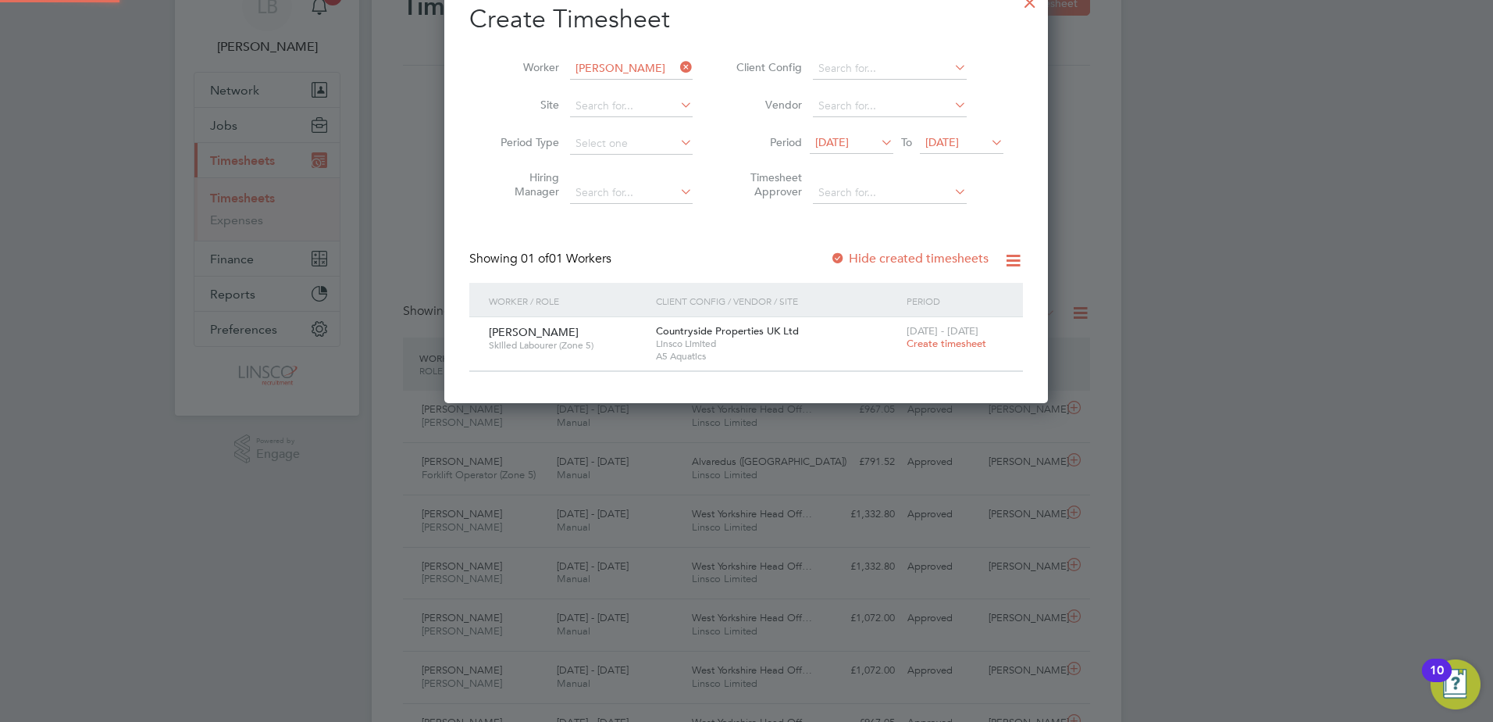
click at [947, 150] on span "[DATE]" at bounding box center [962, 143] width 84 height 21
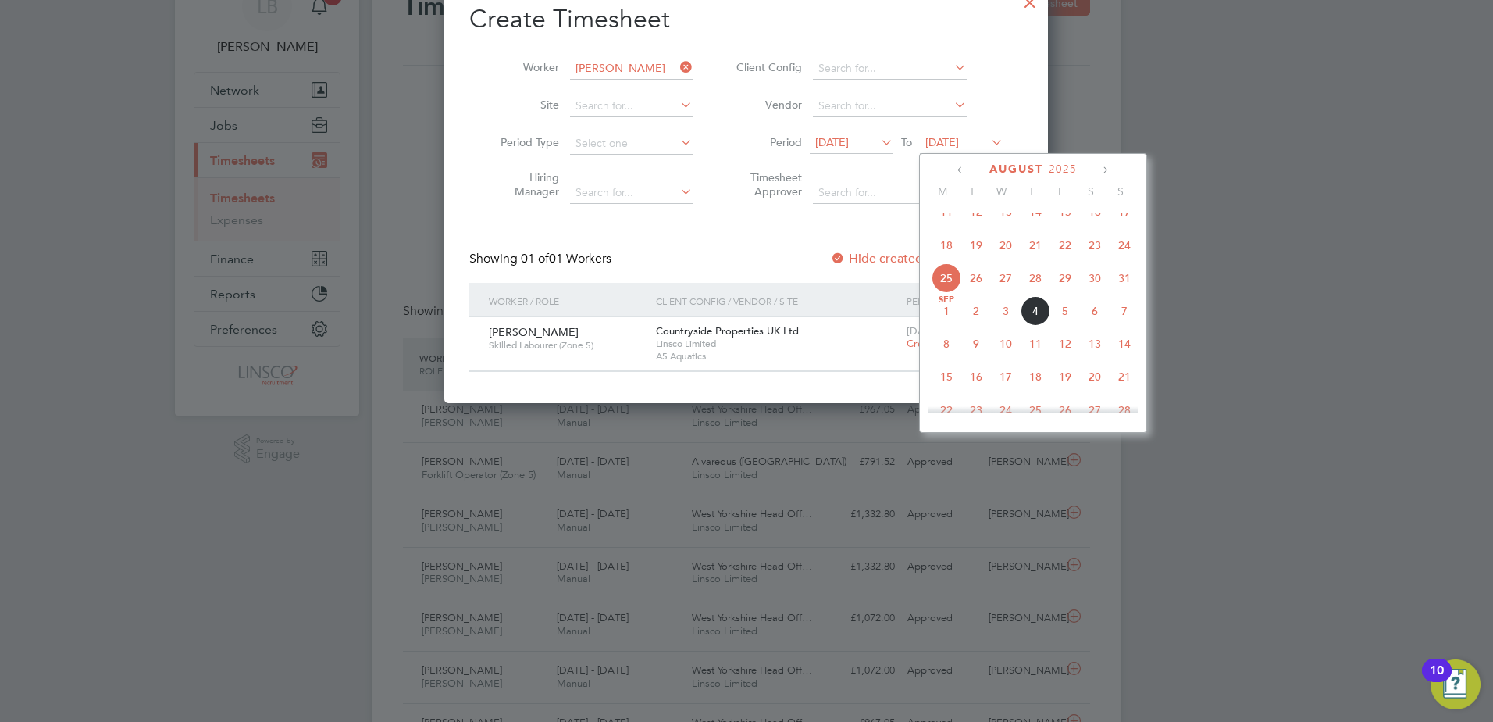
click at [1118, 293] on span "31" at bounding box center [1125, 278] width 30 height 30
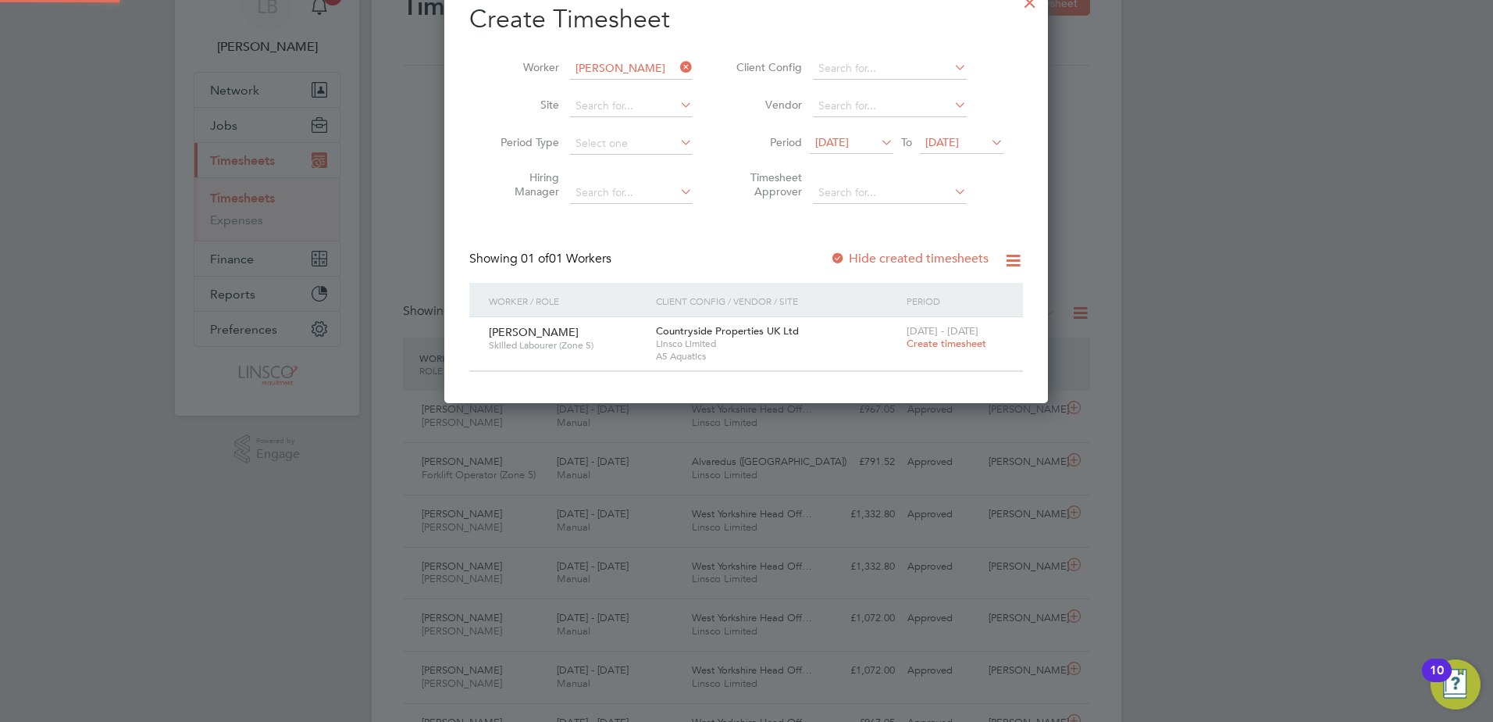
click at [878, 256] on label "Hide created timesheets" at bounding box center [909, 259] width 159 height 16
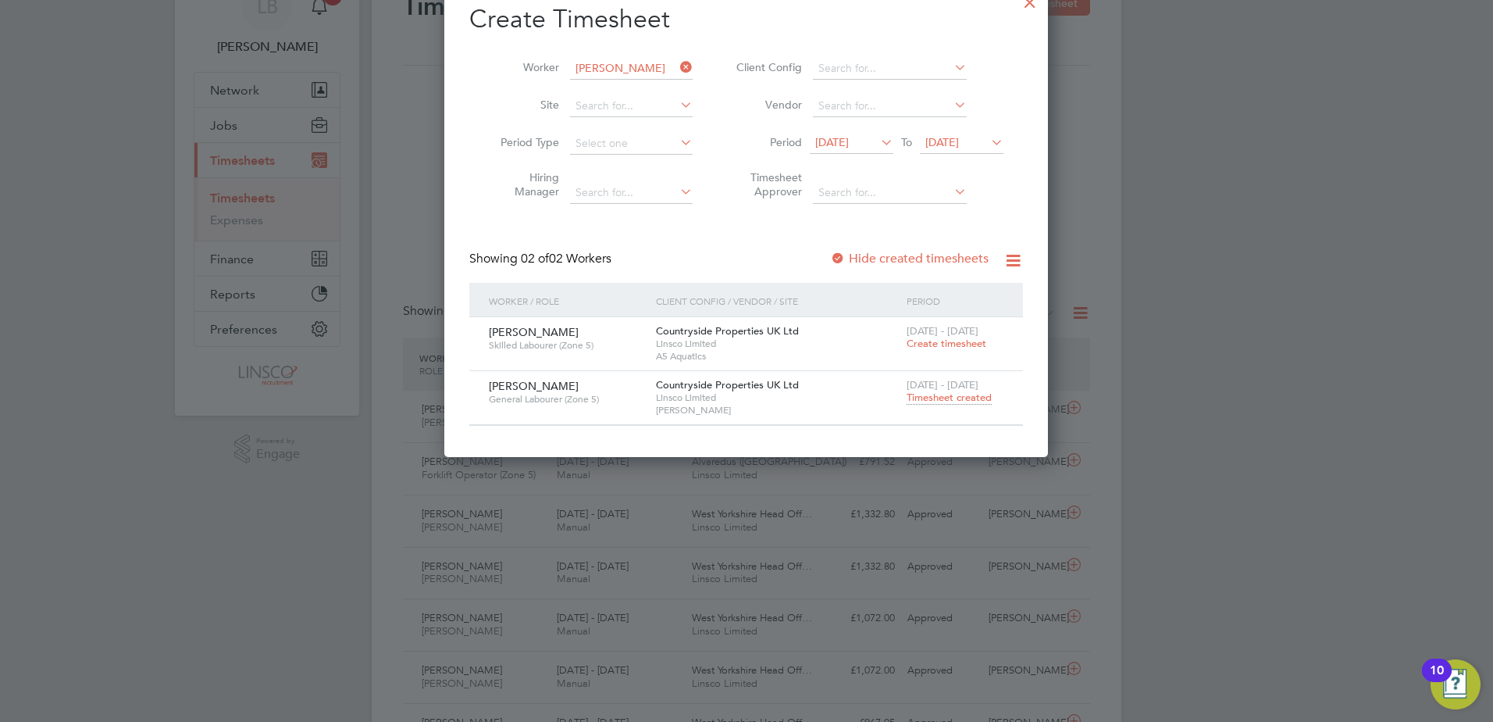
scroll to position [475, 605]
click at [927, 384] on span "[DATE] - [DATE]" at bounding box center [943, 384] width 72 height 13
click at [929, 391] on span "Timesheet created" at bounding box center [949, 398] width 85 height 14
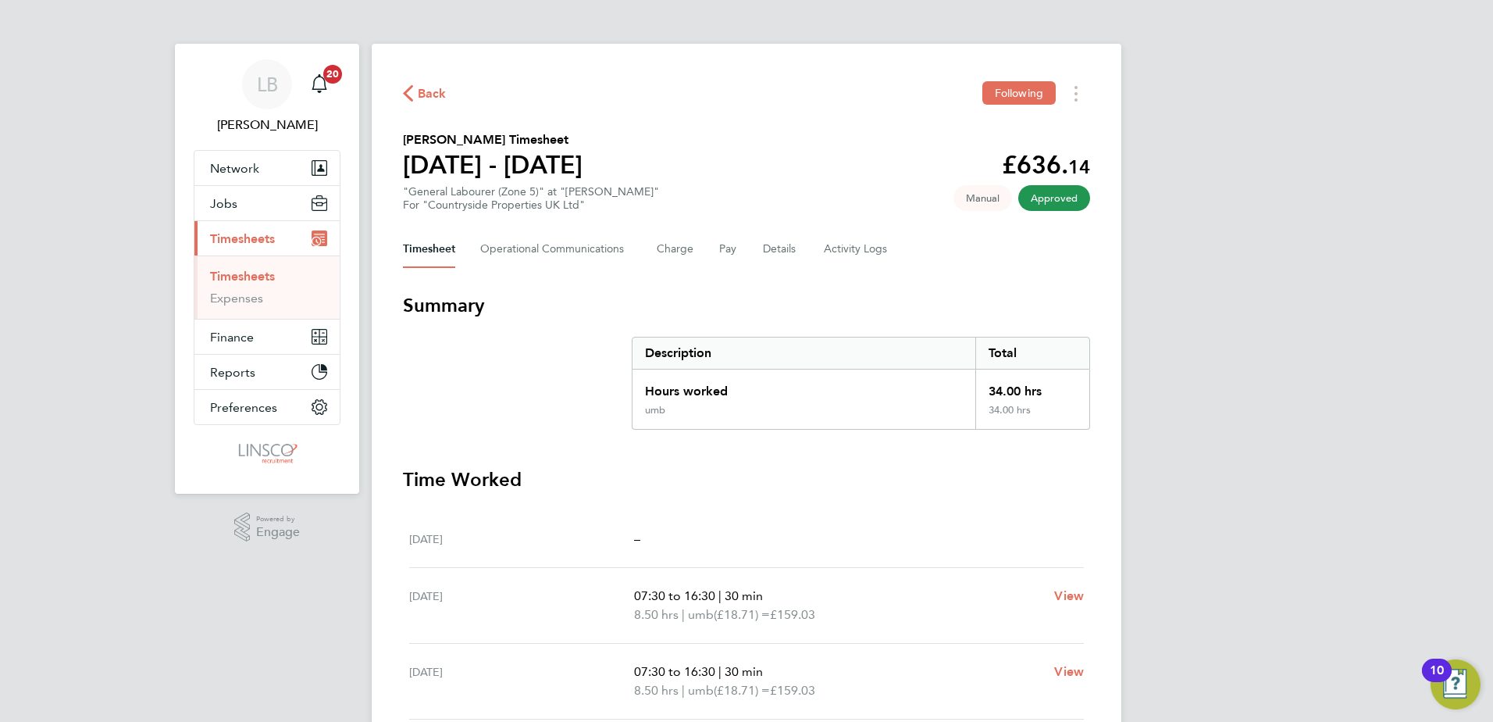
click at [420, 101] on span "Back" at bounding box center [432, 93] width 29 height 19
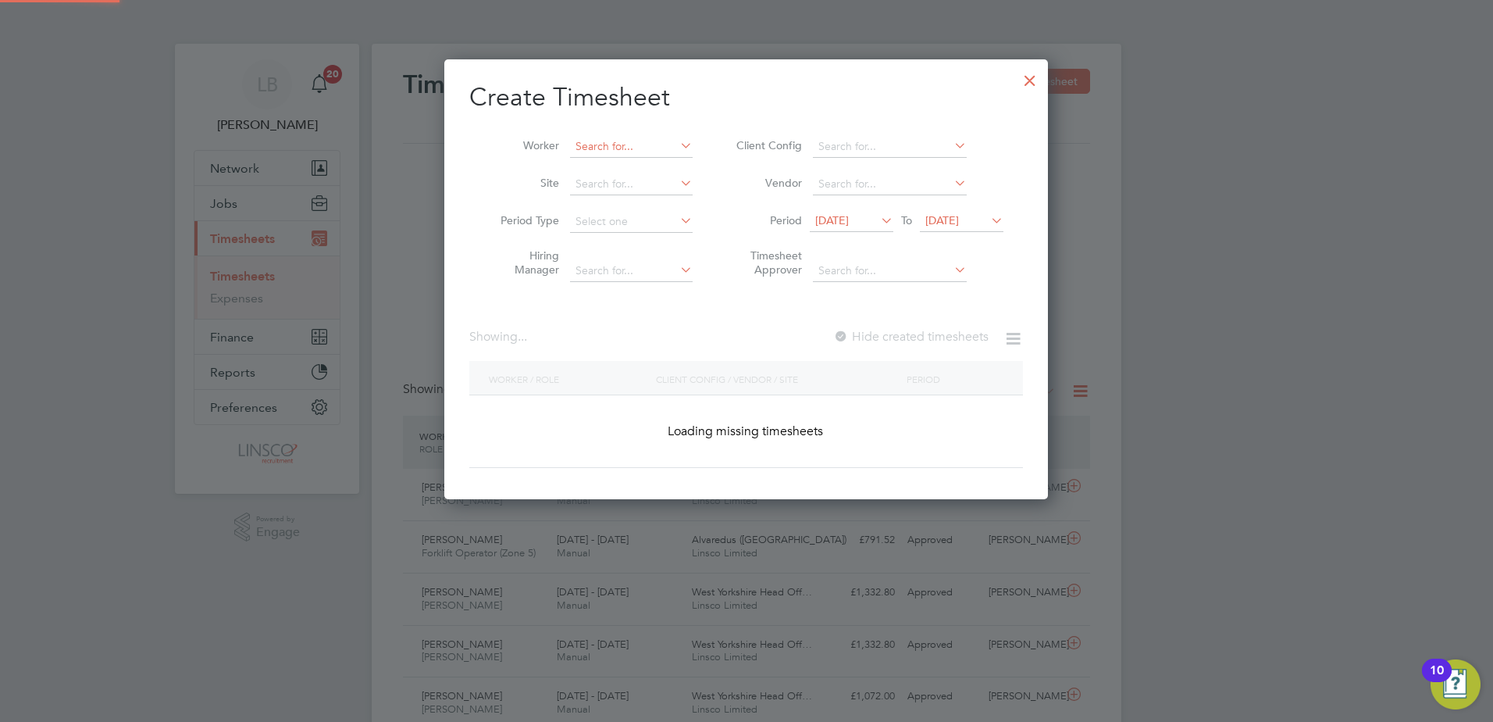
scroll to position [441, 605]
click at [629, 146] on input at bounding box center [631, 147] width 123 height 22
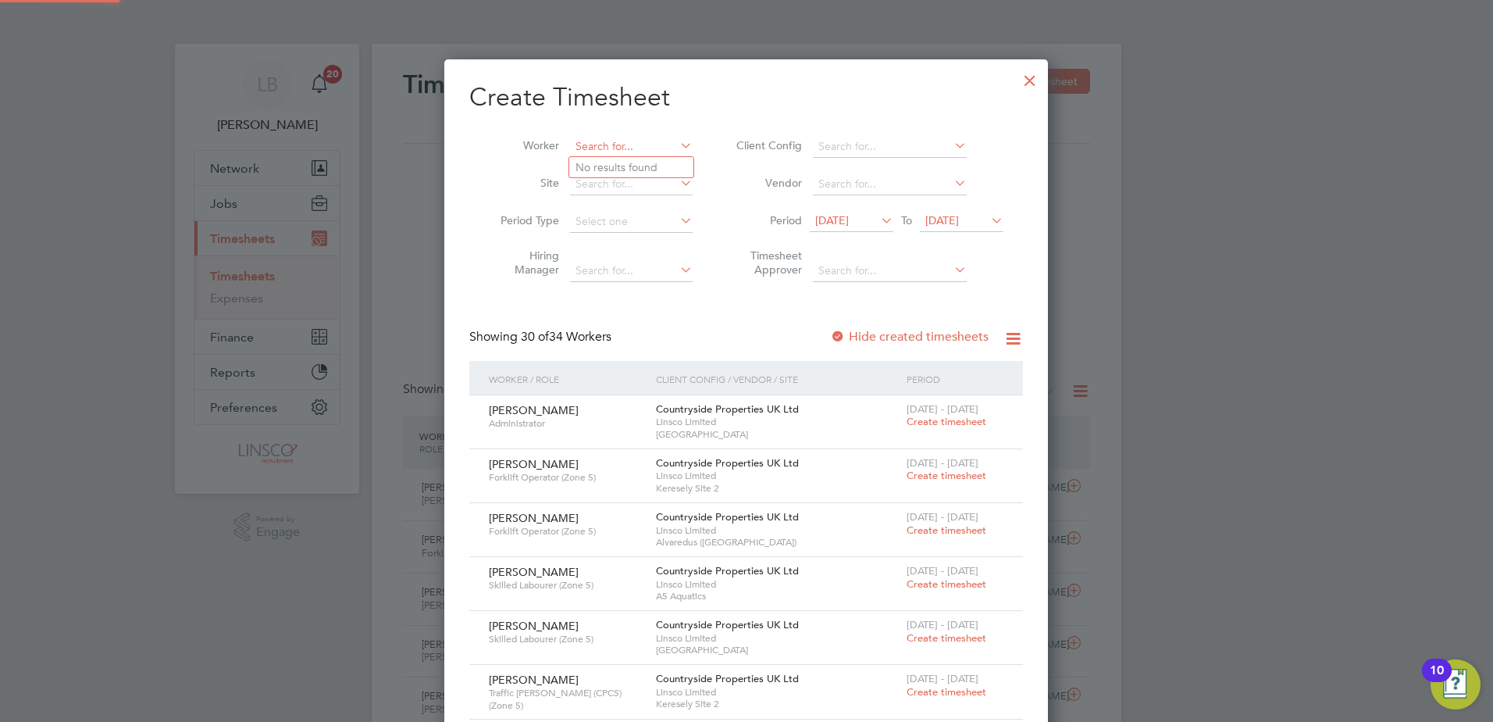
scroll to position [2086, 605]
click at [669, 164] on b "G" at bounding box center [673, 167] width 9 height 13
type input "[PERSON_NAME]"
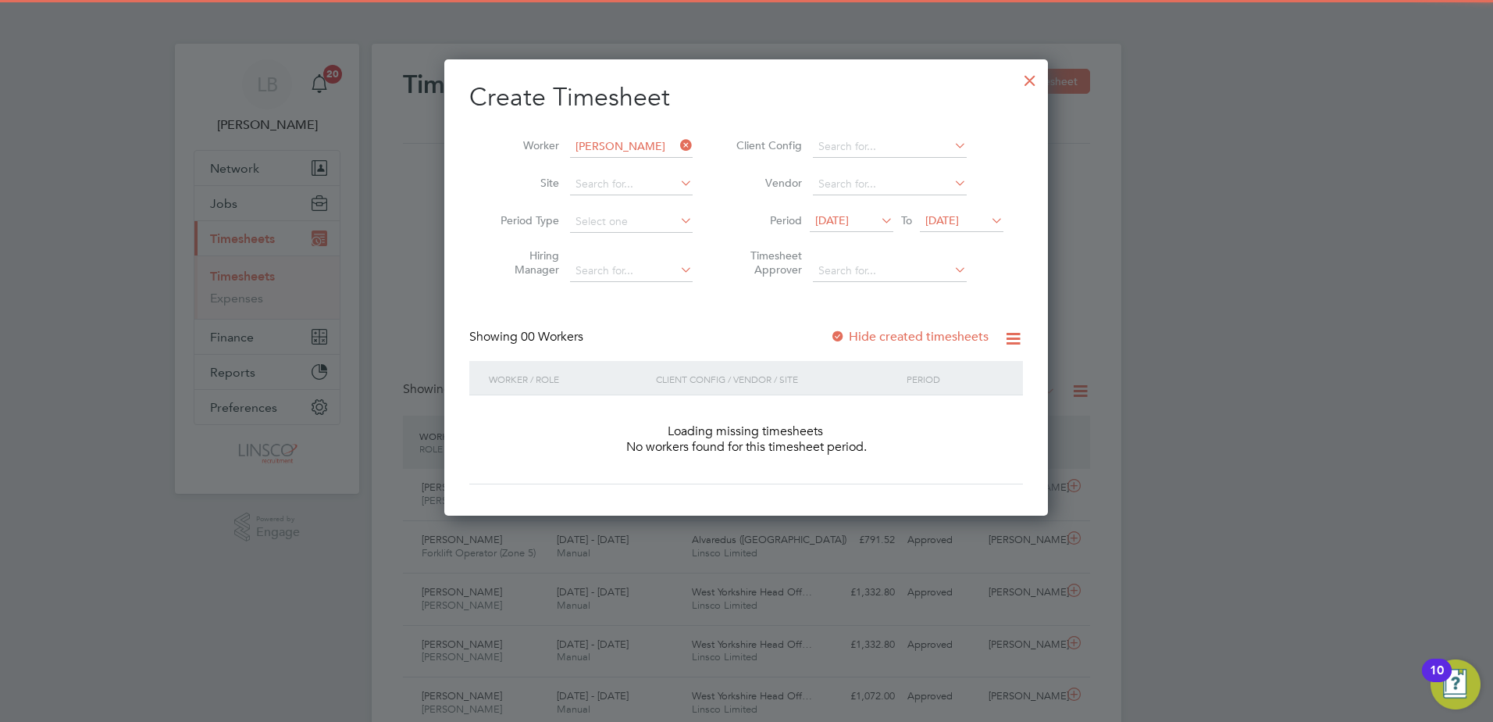
scroll to position [441, 605]
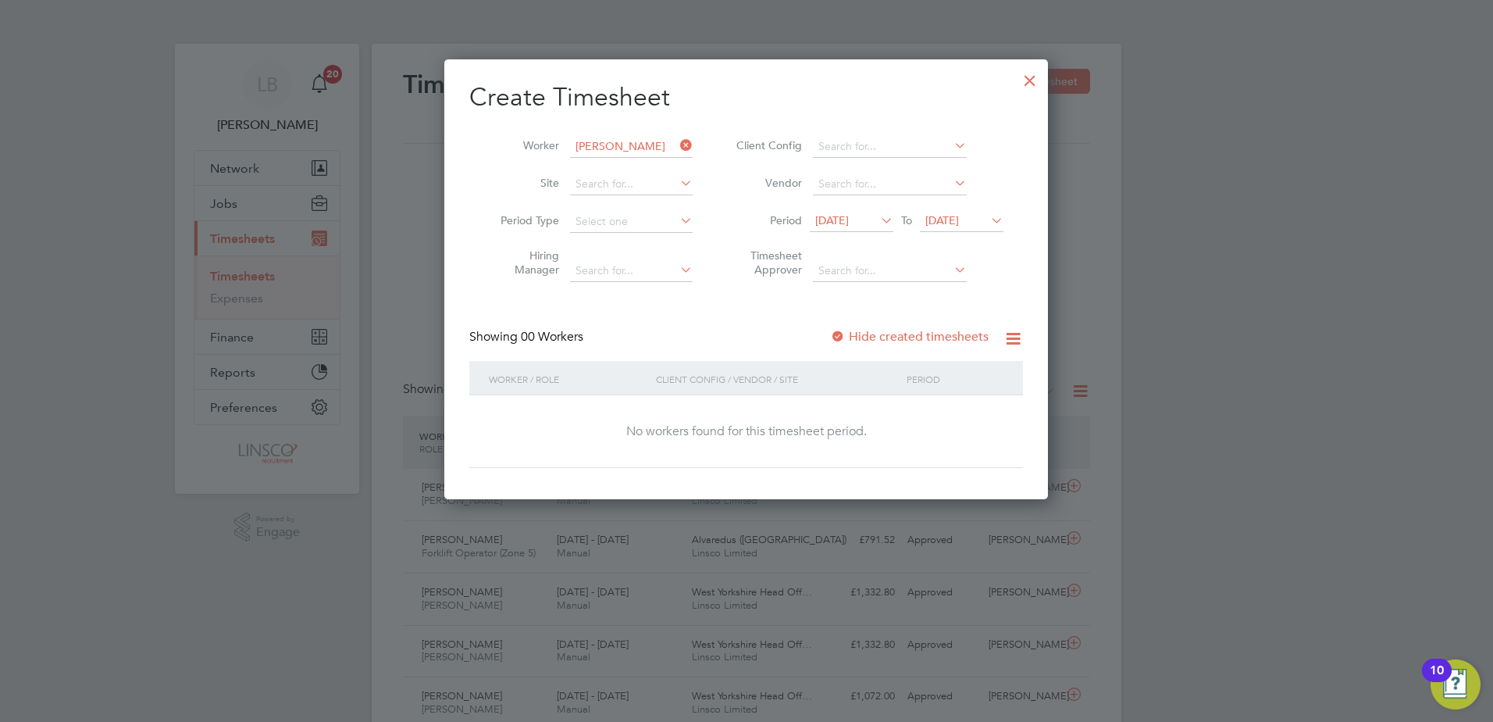
click at [888, 324] on div "Create Timesheet Worker [PERSON_NAME] Site Period Type Hiring Manager Client Co…" at bounding box center [746, 274] width 554 height 387
click at [888, 331] on label "Hide created timesheets" at bounding box center [909, 337] width 159 height 16
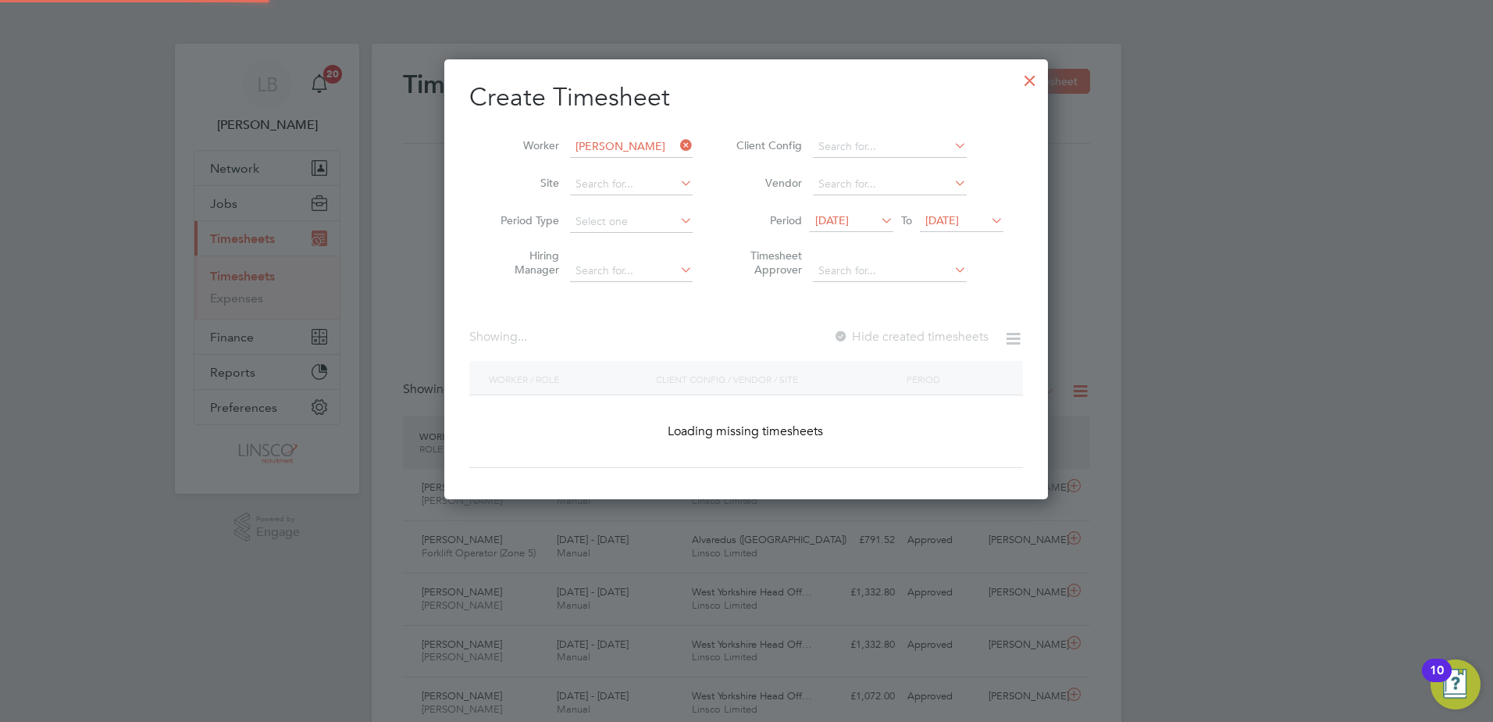
scroll to position [421, 605]
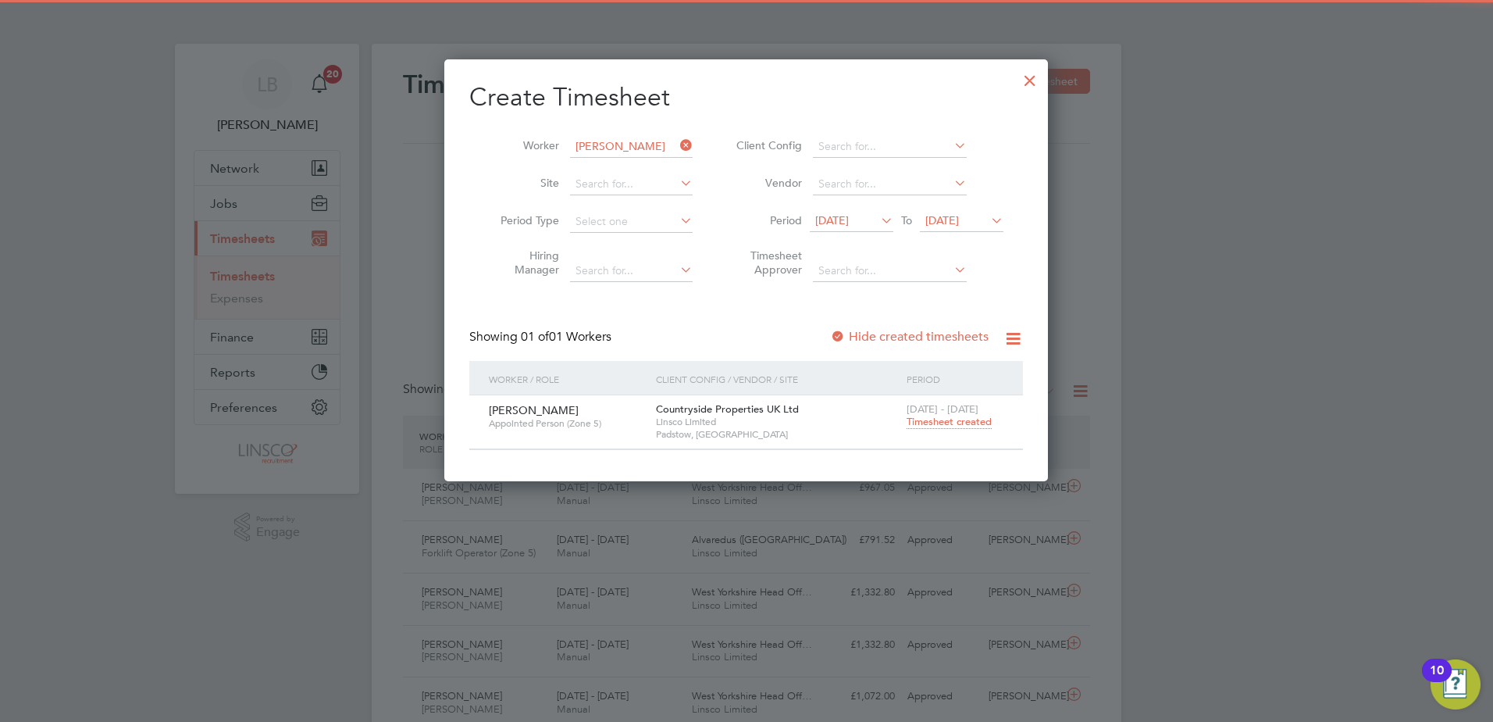
click at [926, 422] on span "Timesheet created" at bounding box center [949, 422] width 85 height 14
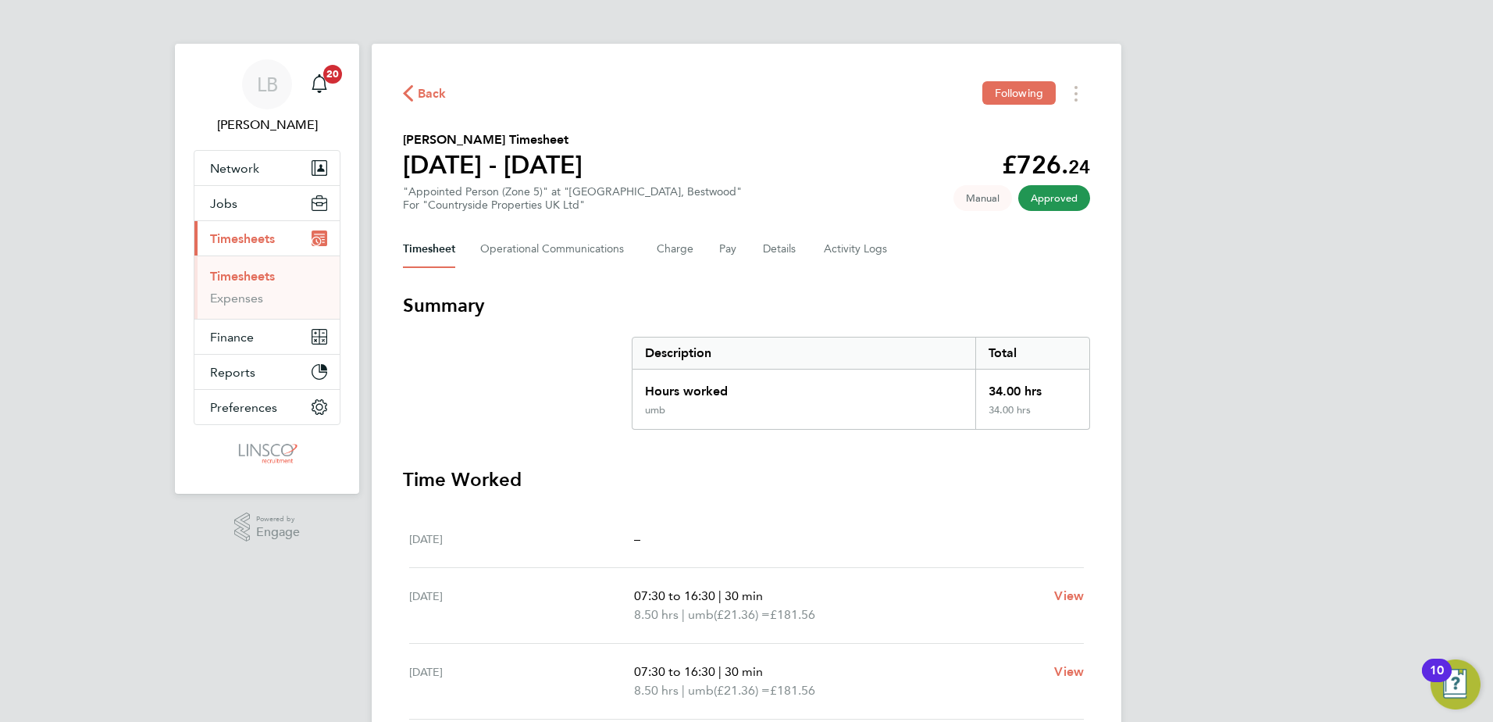
click at [431, 103] on div "Back Following" at bounding box center [746, 93] width 687 height 24
click at [426, 95] on span "Back" at bounding box center [432, 93] width 29 height 19
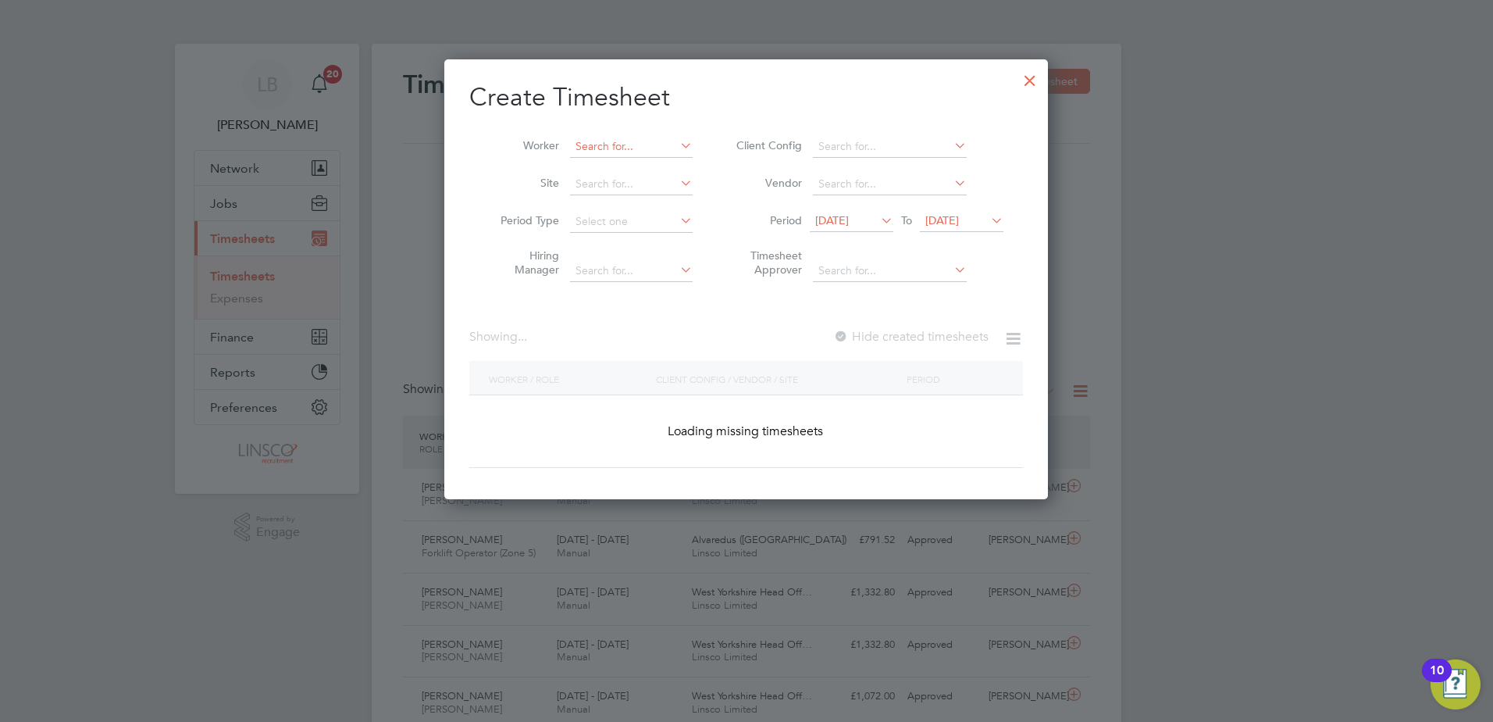
scroll to position [441, 605]
click at [636, 143] on input at bounding box center [631, 147] width 123 height 22
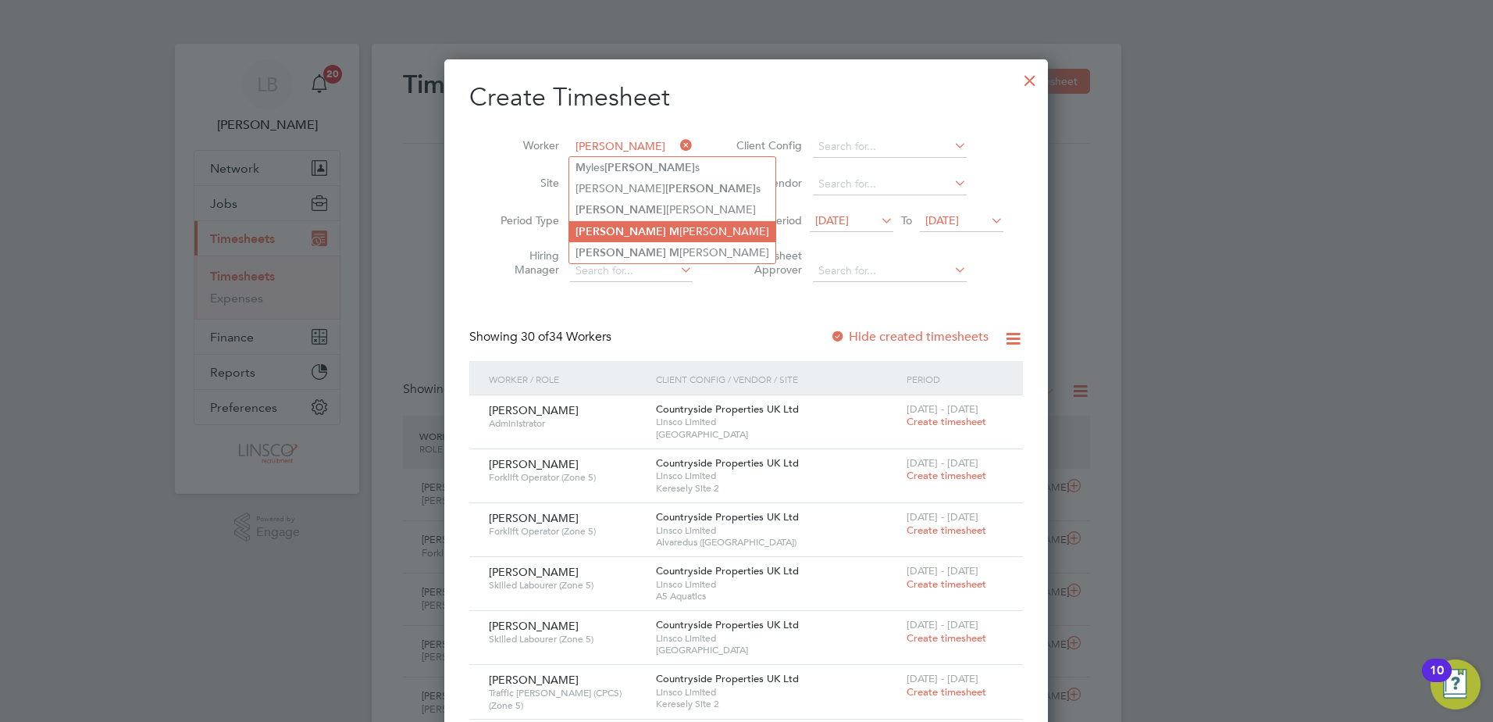
click at [596, 229] on b "[PERSON_NAME]" at bounding box center [621, 231] width 91 height 13
type input "[PERSON_NAME]"
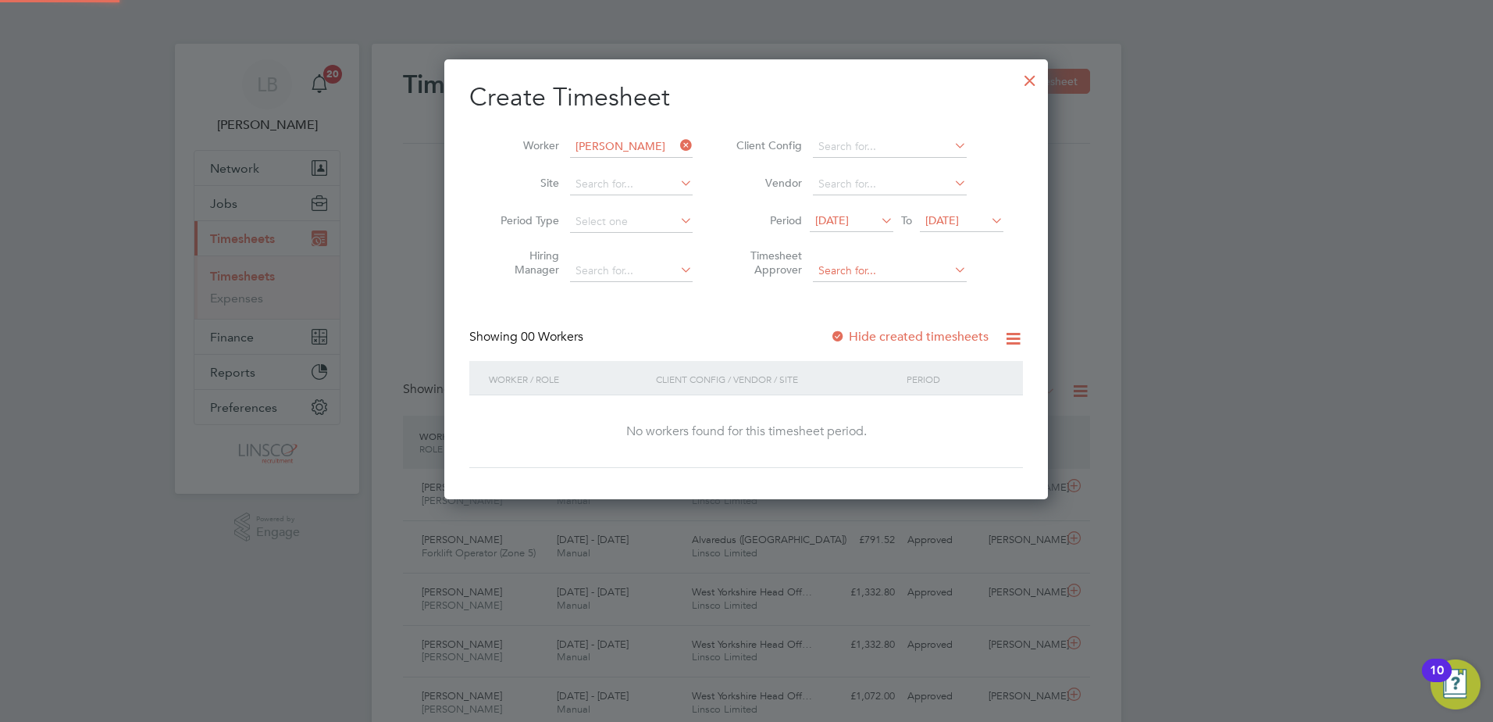
scroll to position [441, 605]
click at [953, 343] on label "Hide created timesheets" at bounding box center [909, 337] width 159 height 16
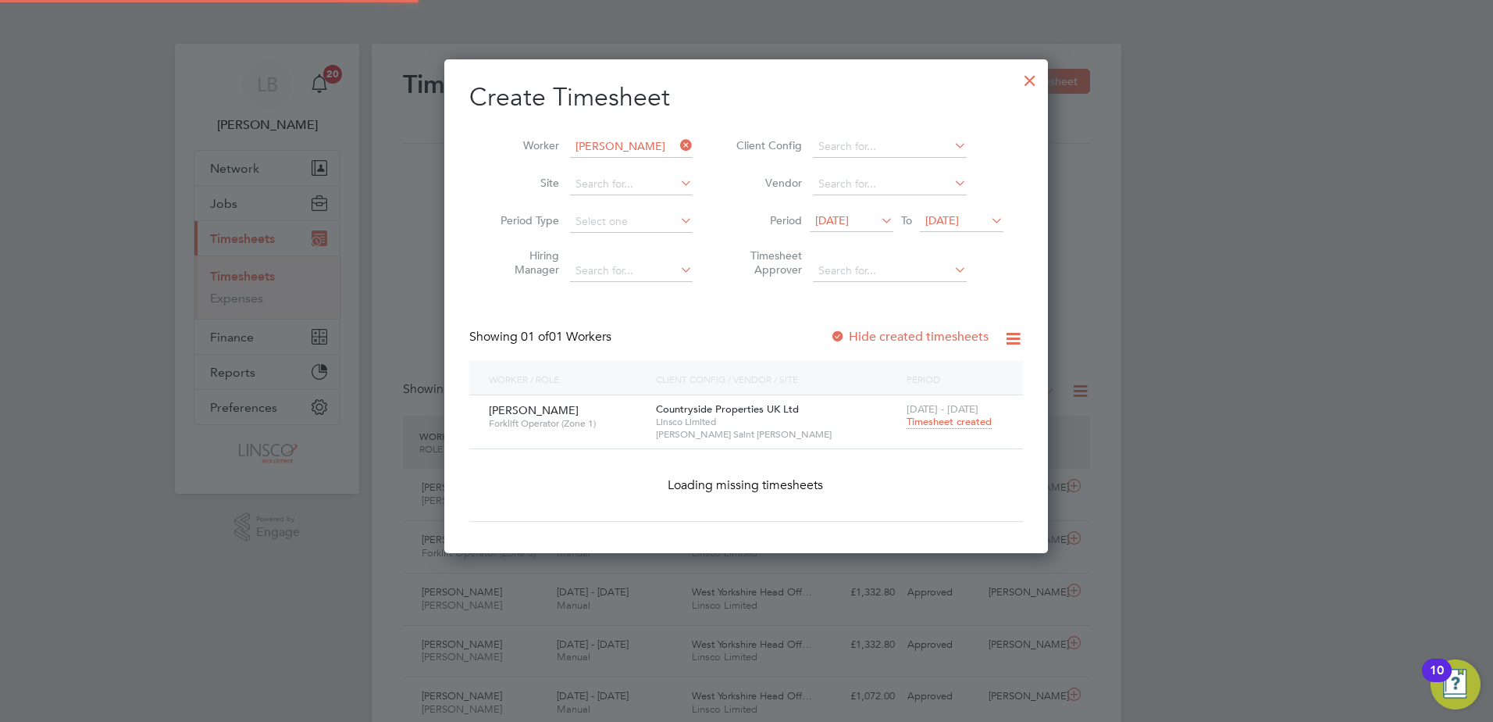
scroll to position [421, 605]
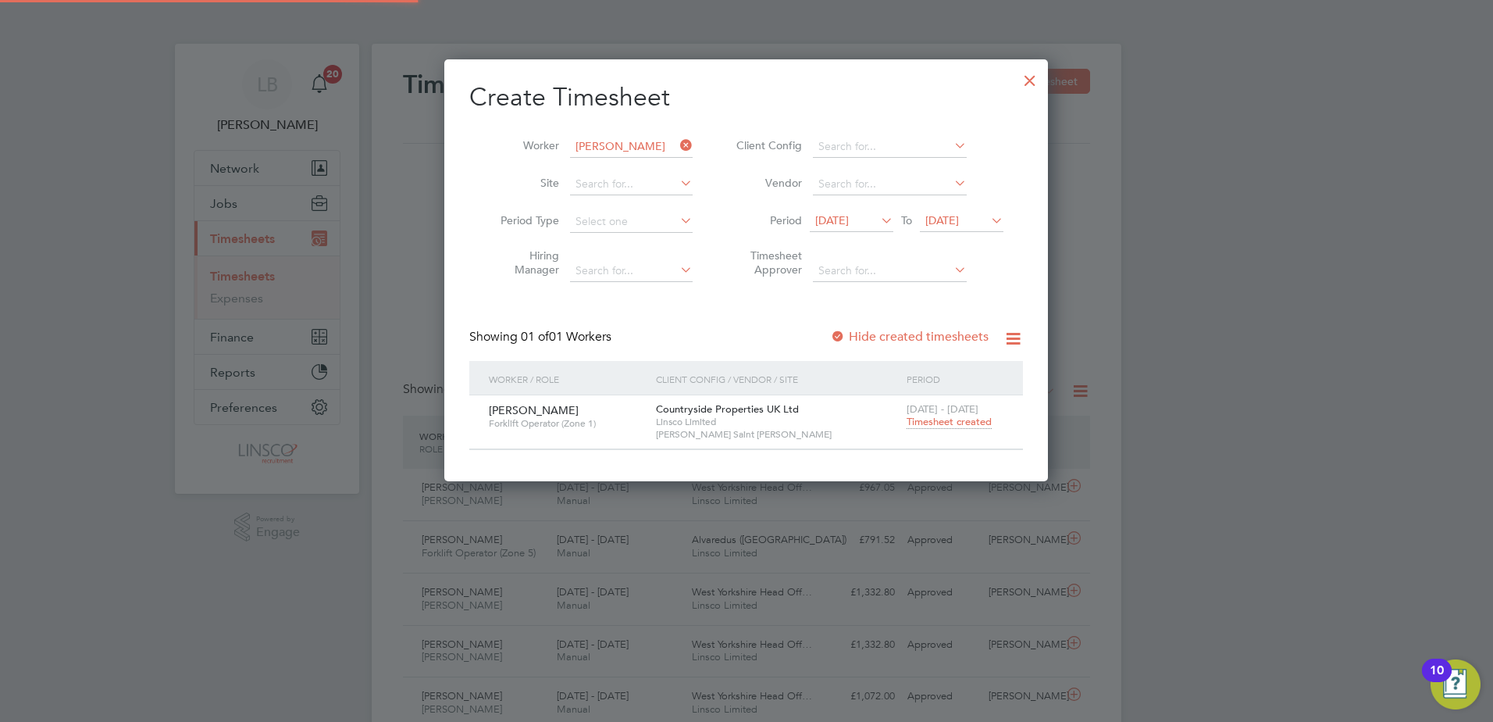
click at [950, 425] on span "Timesheet created" at bounding box center [949, 422] width 85 height 14
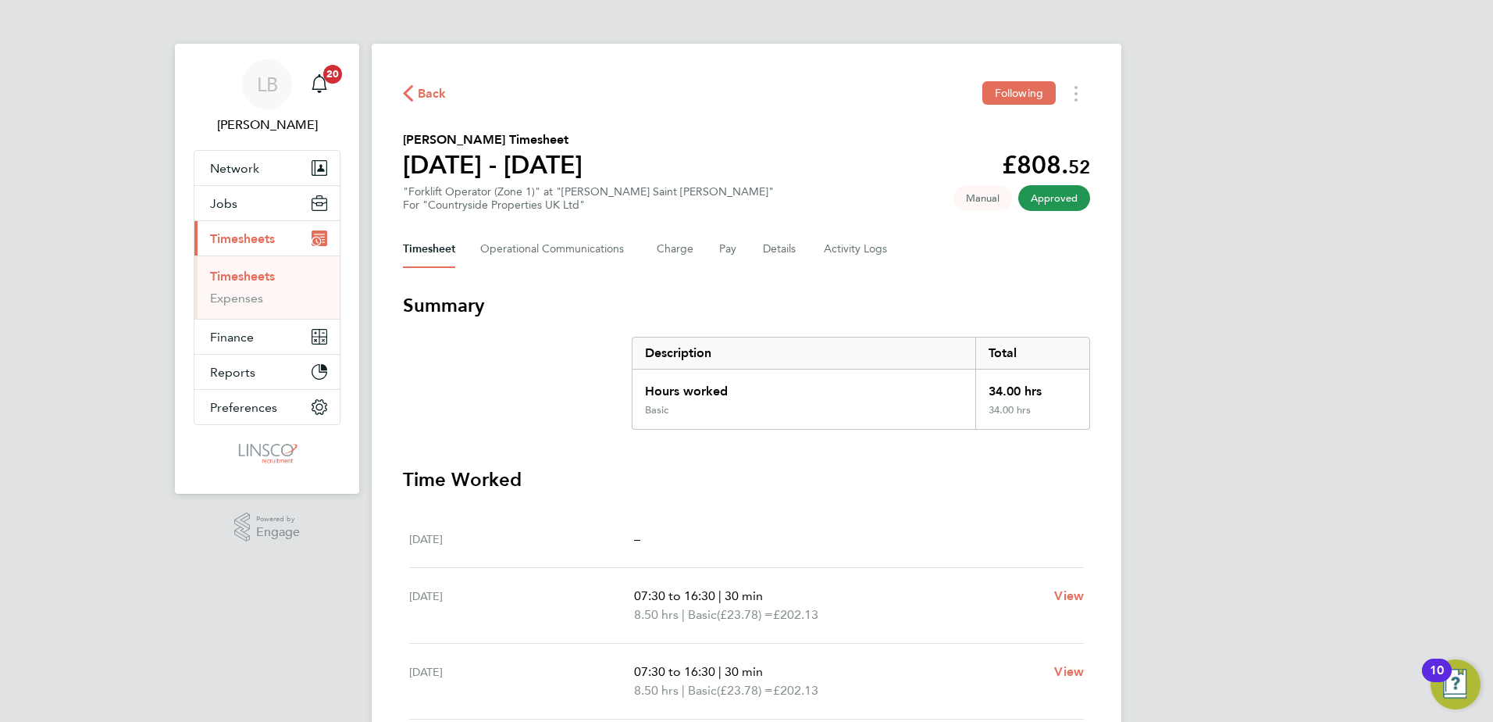
click at [423, 76] on div "Back Following [PERSON_NAME] Timesheet [DATE] - [DATE] £808. 52 "Forklift Opera…" at bounding box center [747, 571] width 750 height 1054
click at [438, 96] on span "Back" at bounding box center [432, 93] width 29 height 19
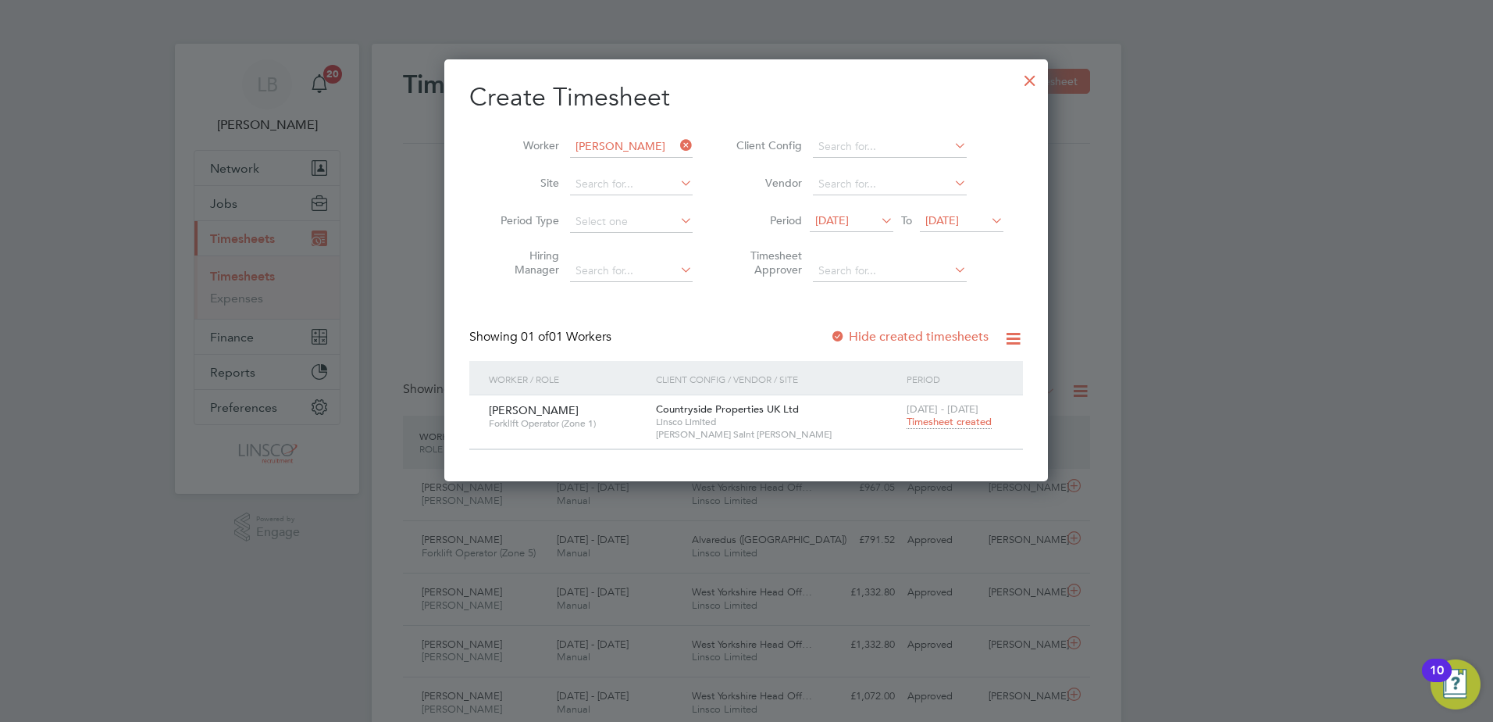
scroll to position [40, 136]
click at [583, 144] on input at bounding box center [631, 147] width 123 height 22
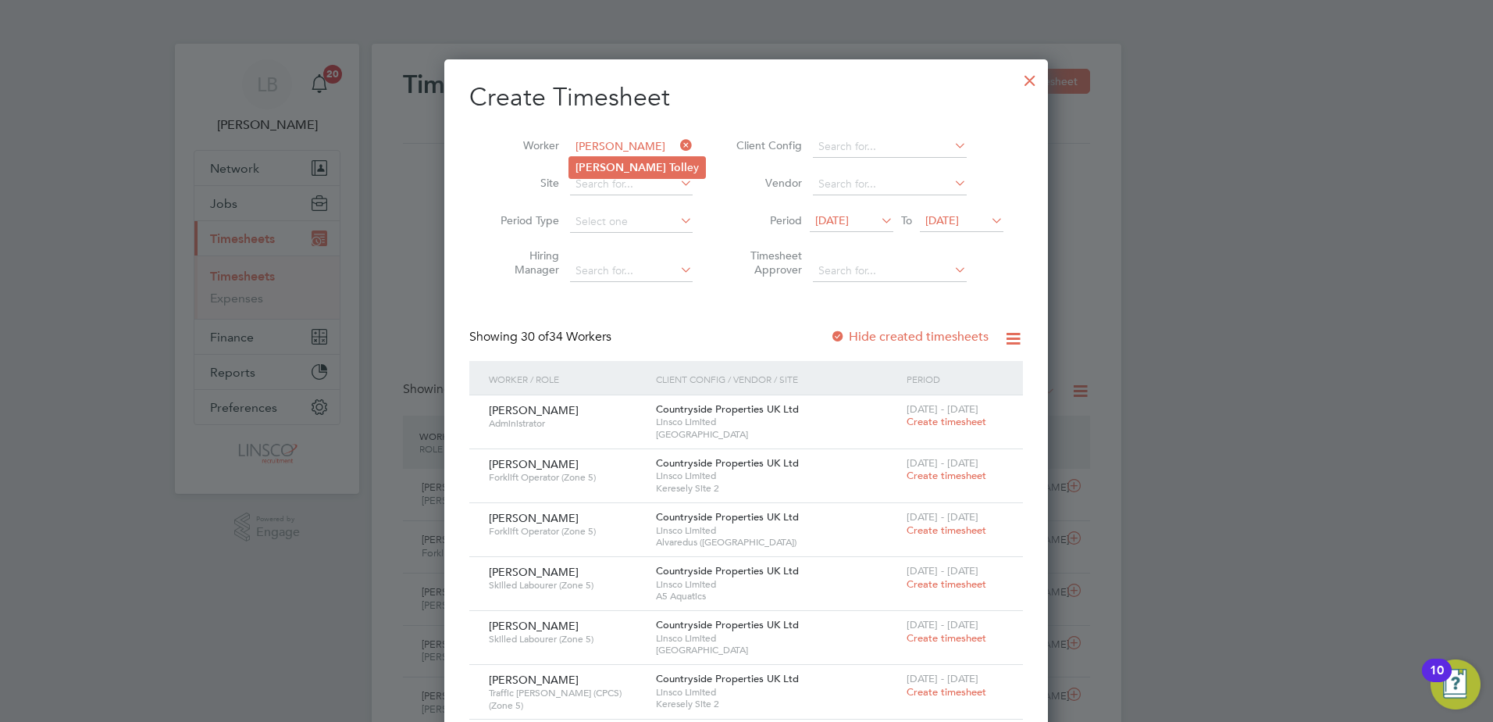
click at [668, 163] on li "[PERSON_NAME] ey" at bounding box center [637, 167] width 136 height 21
type input "[PERSON_NAME]"
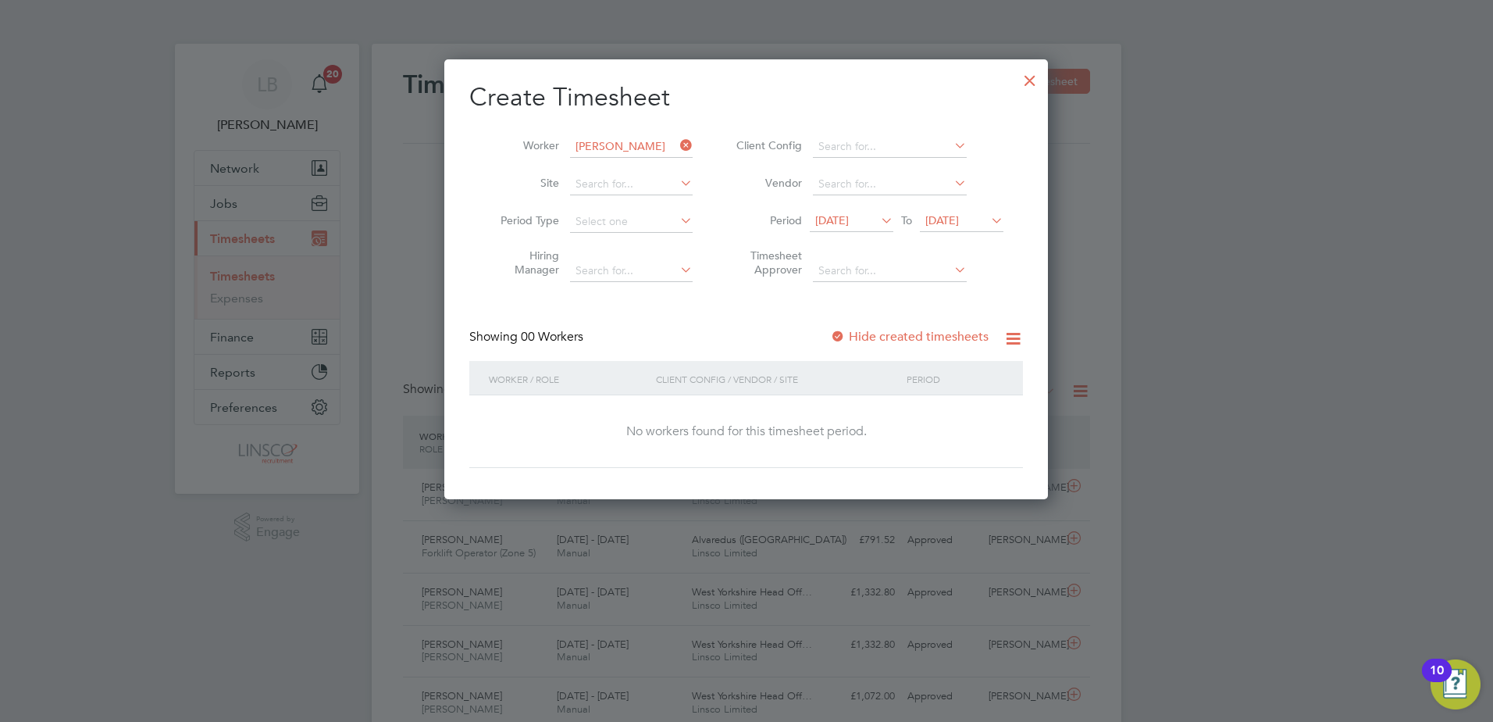
click at [849, 227] on span "[DATE]" at bounding box center [832, 220] width 34 height 14
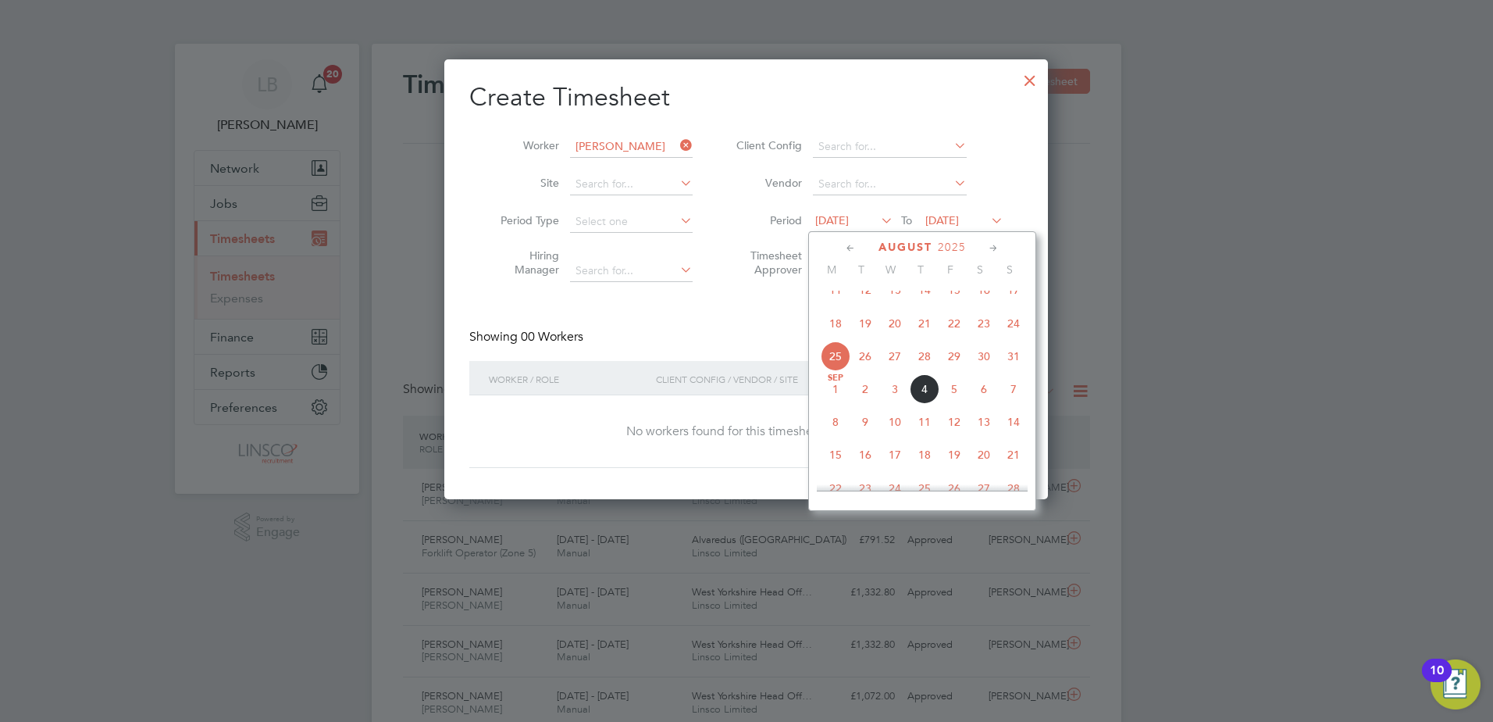
click at [717, 309] on div "Create Timesheet Worker [PERSON_NAME] Site Period Type Hiring Manager Client Co…" at bounding box center [746, 274] width 554 height 387
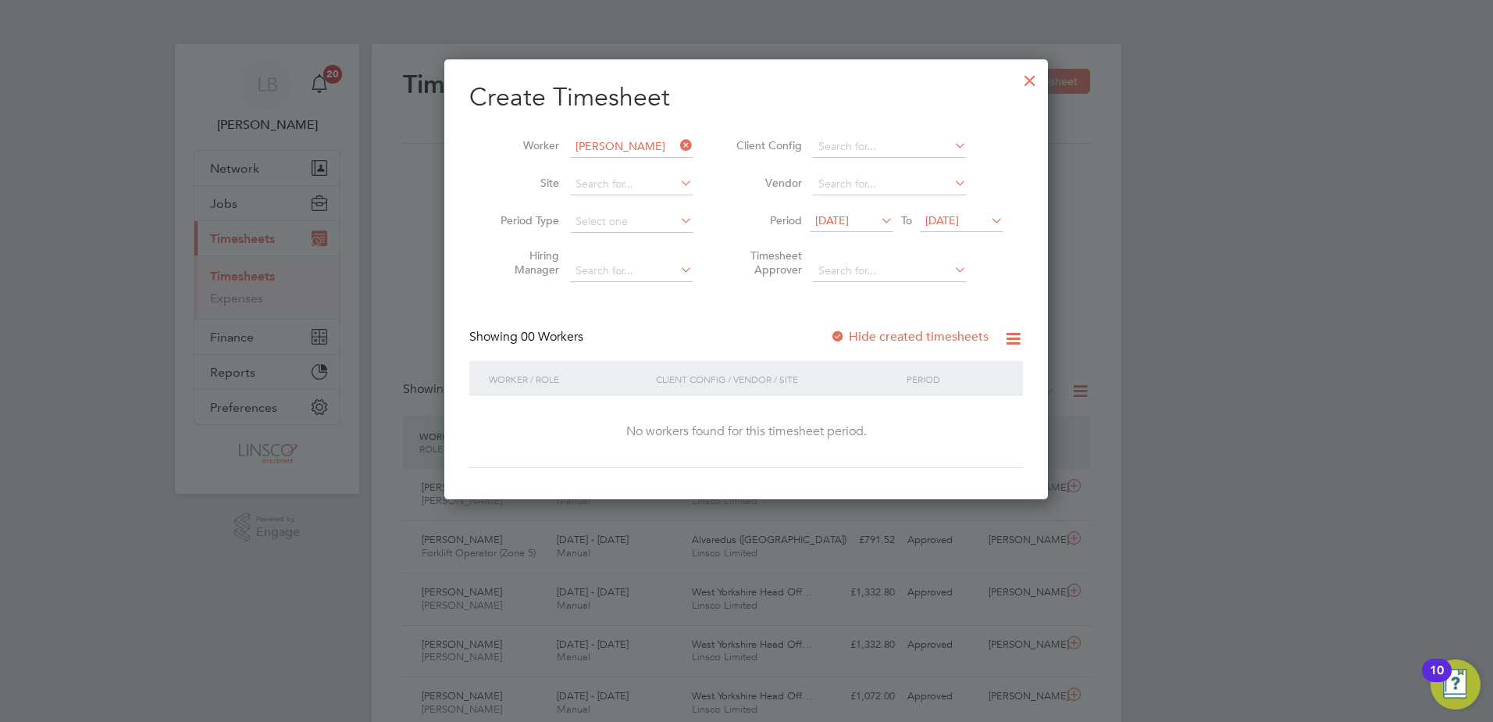
click at [849, 334] on label "Hide created timesheets" at bounding box center [909, 337] width 159 height 16
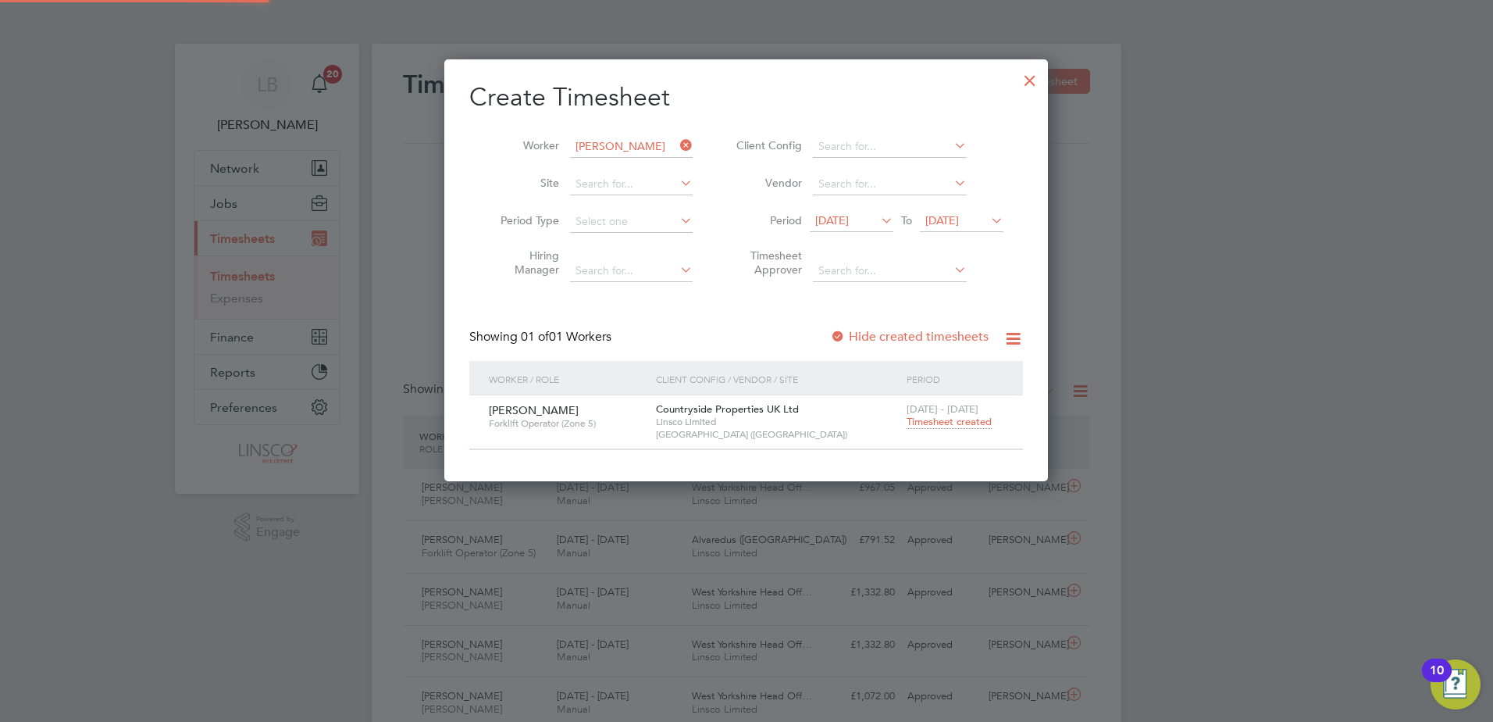
click at [934, 423] on span "Timesheet created" at bounding box center [949, 422] width 85 height 14
